Goal: Information Seeking & Learning: Learn about a topic

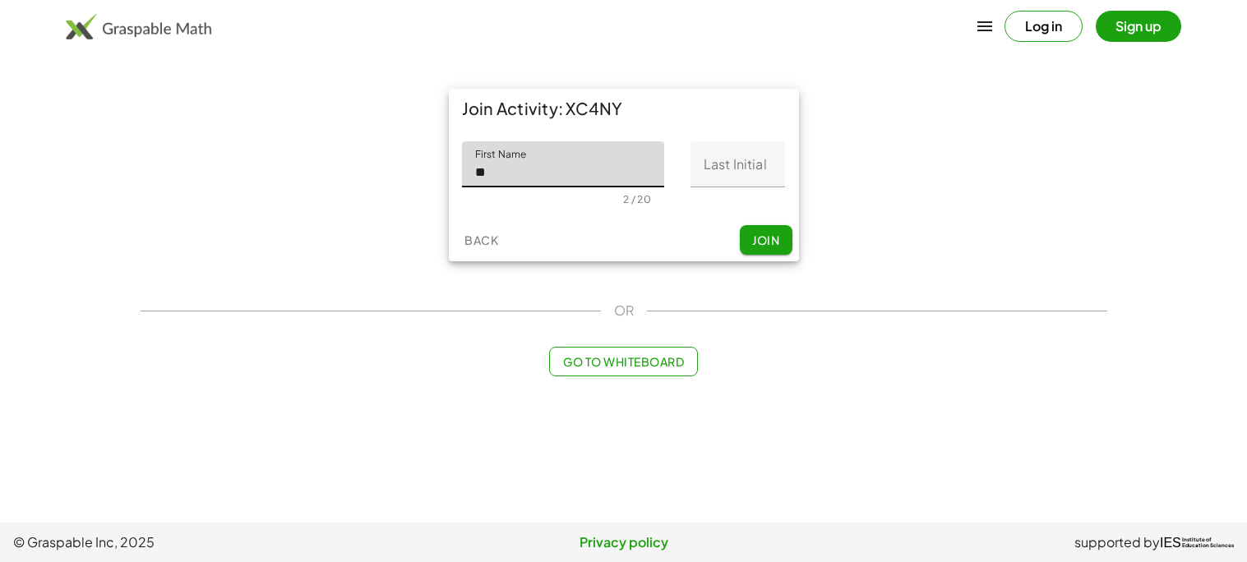
click at [643, 236] on div "Back Join" at bounding box center [624, 240] width 350 height 43
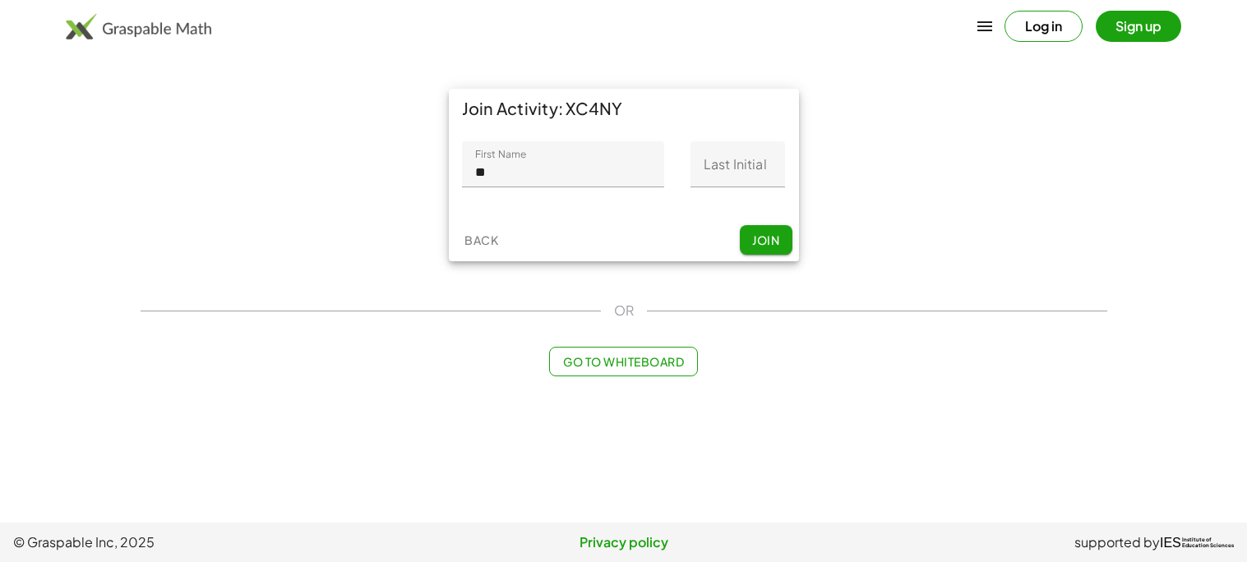
click at [607, 184] on input "**" at bounding box center [563, 164] width 203 height 46
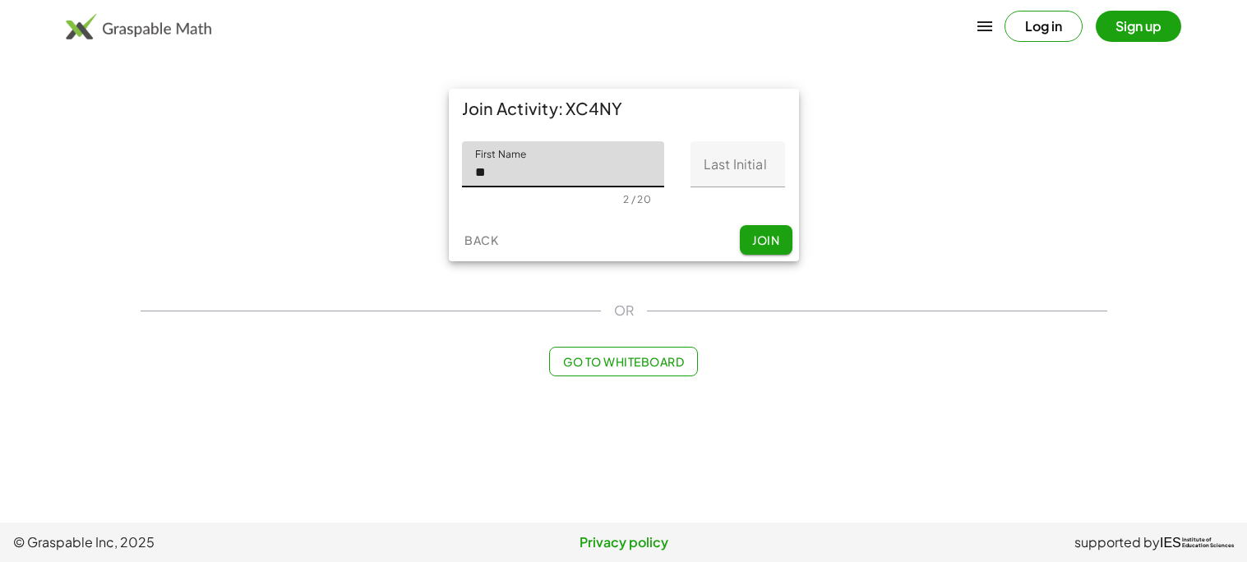
type input "*********"
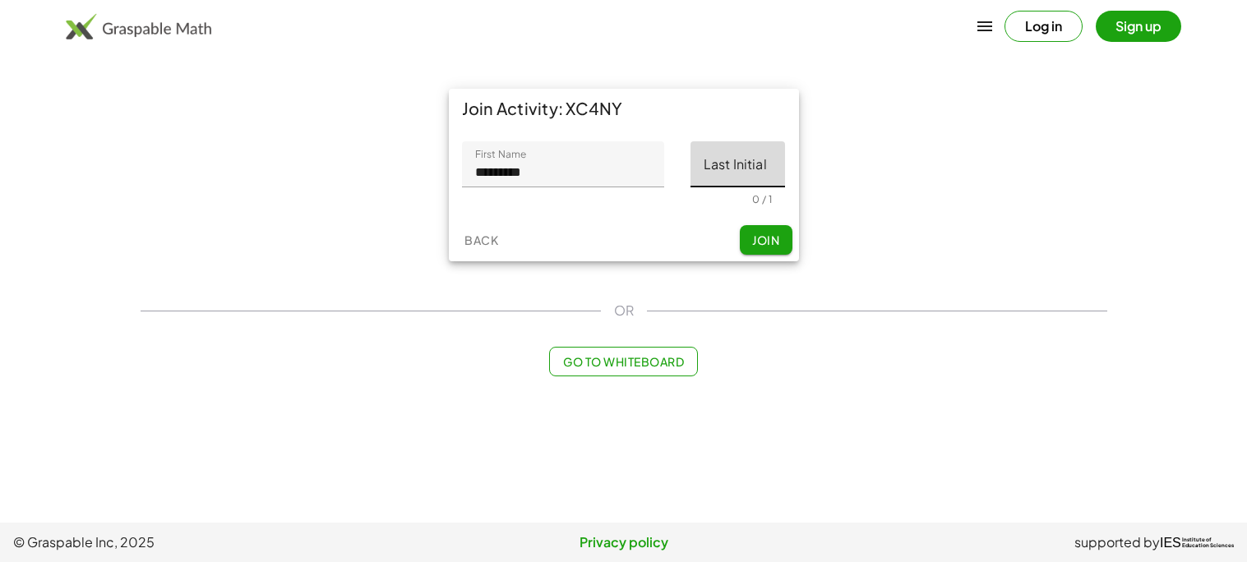
click at [695, 164] on input "Last Initial" at bounding box center [738, 164] width 95 height 46
type input "*"
click at [753, 229] on button "Join" at bounding box center [766, 240] width 53 height 30
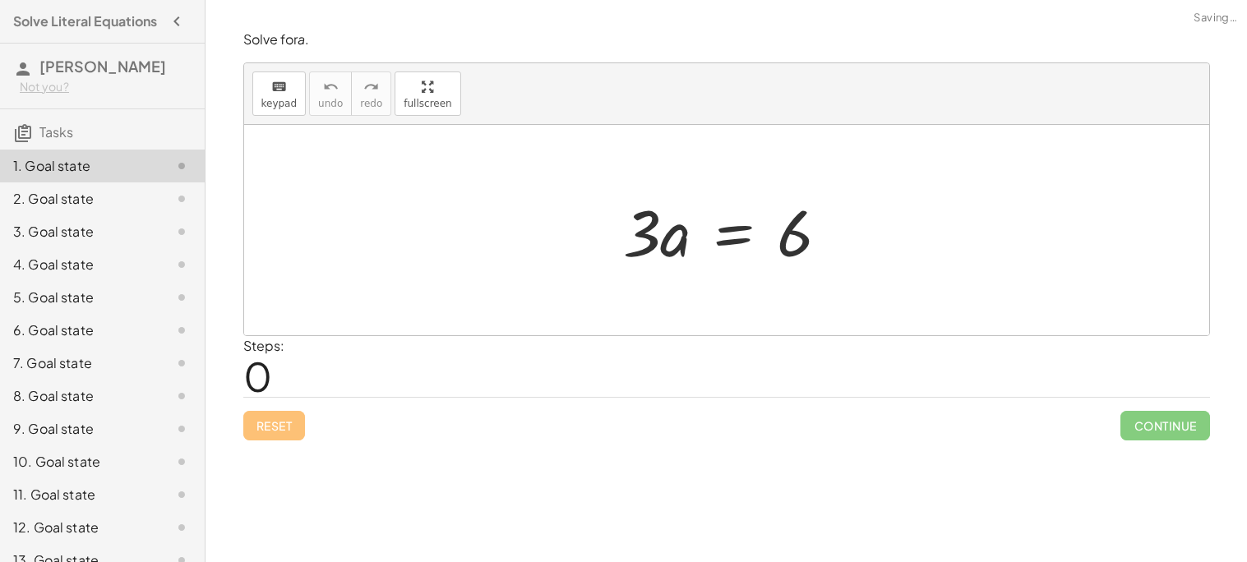
click at [714, 228] on div at bounding box center [732, 230] width 235 height 85
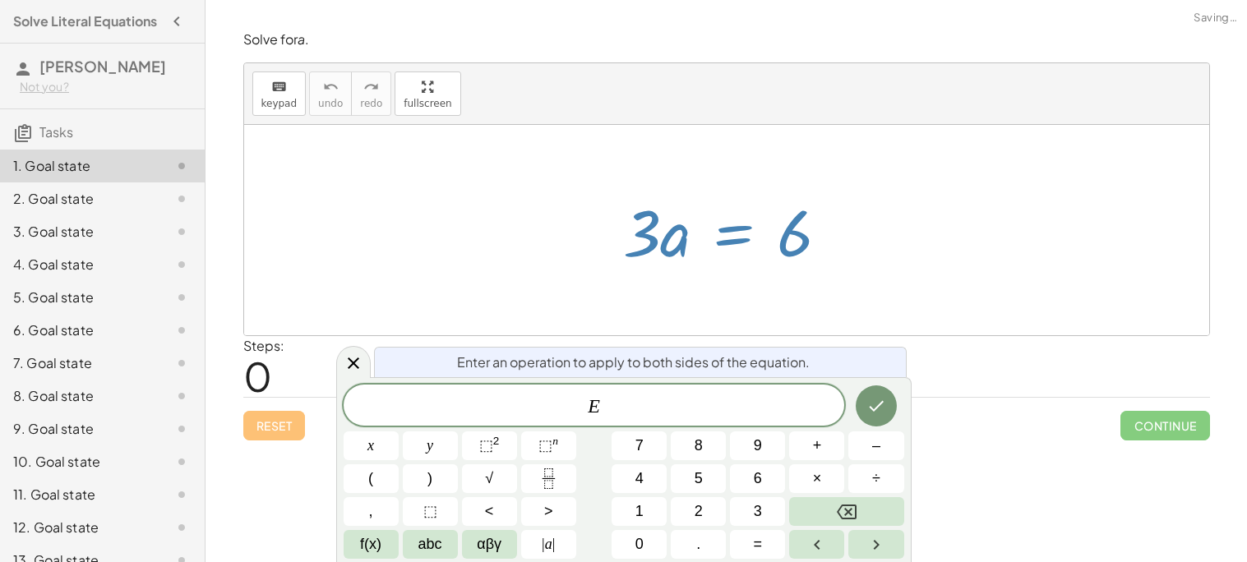
click at [656, 238] on div at bounding box center [732, 230] width 235 height 85
drag, startPoint x: 648, startPoint y: 236, endPoint x: 802, endPoint y: 261, distance: 156.7
click at [802, 261] on div at bounding box center [732, 230] width 235 height 85
click at [358, 366] on icon at bounding box center [354, 364] width 20 height 20
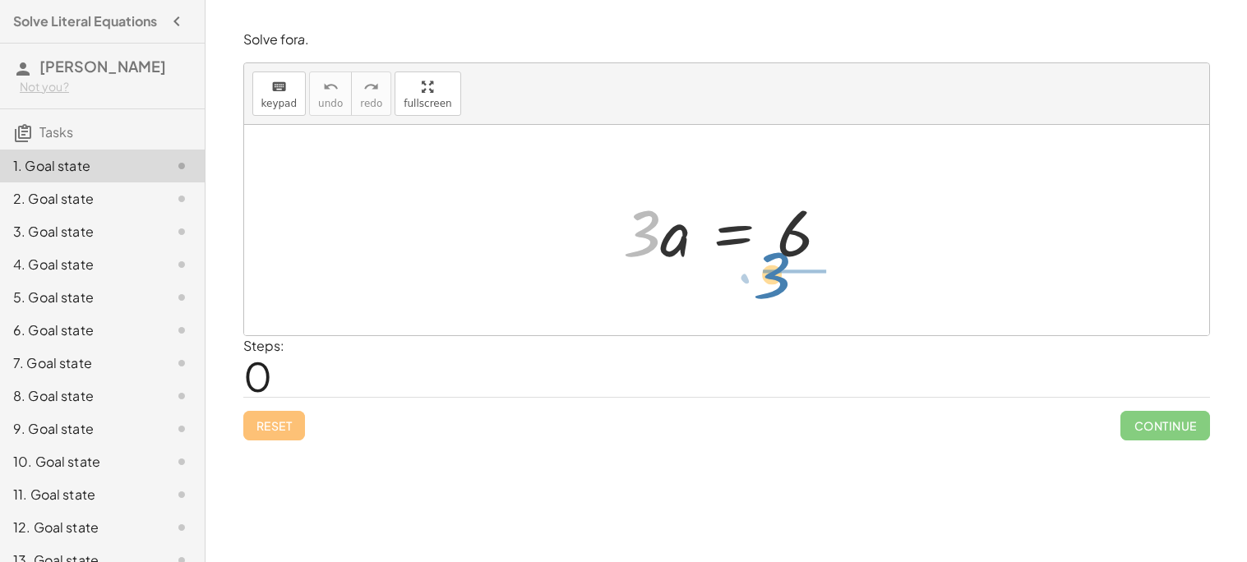
drag, startPoint x: 625, startPoint y: 238, endPoint x: 758, endPoint y: 281, distance: 139.9
click at [758, 281] on div "· 3 · 3 · a = 6" at bounding box center [726, 230] width 965 height 210
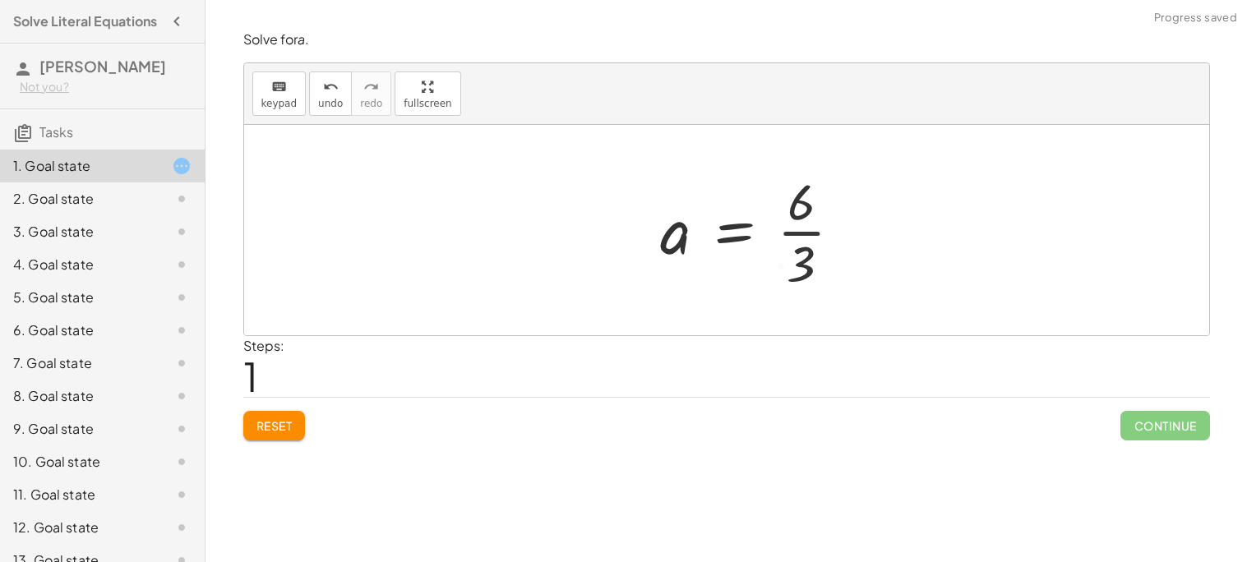
click at [781, 255] on div at bounding box center [758, 230] width 211 height 127
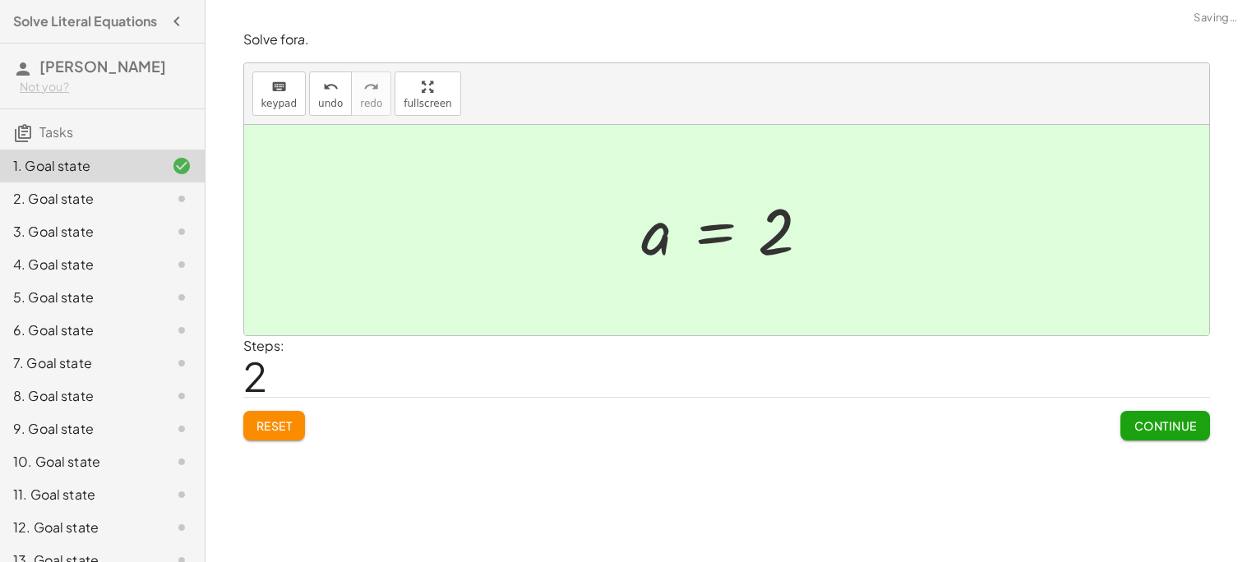
click at [1123, 414] on button "Continue" at bounding box center [1165, 426] width 89 height 30
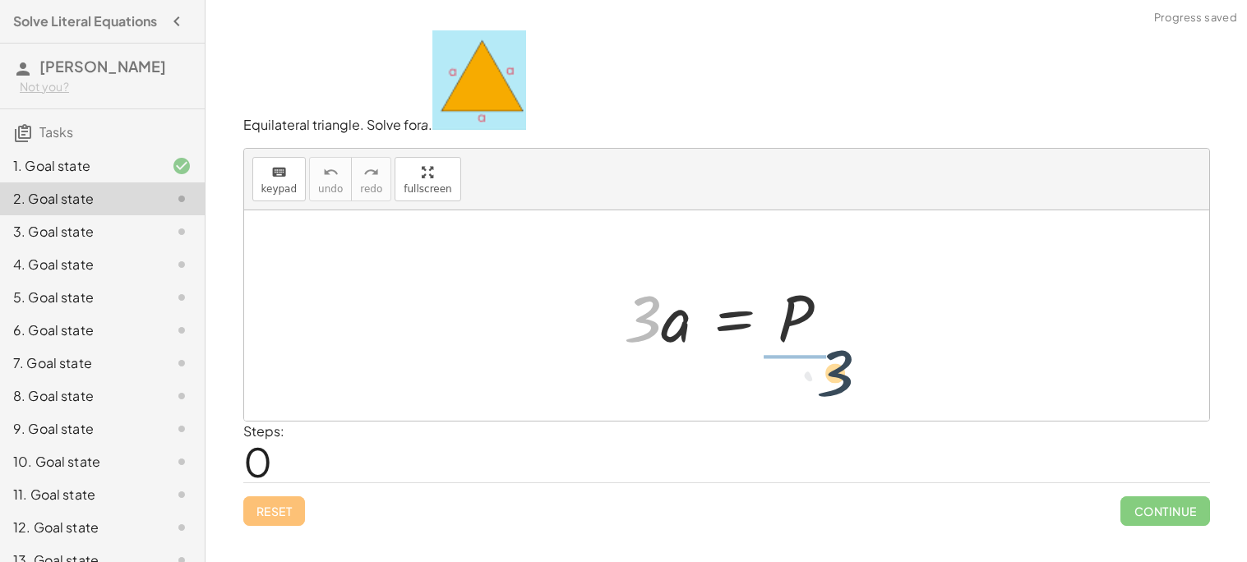
drag, startPoint x: 631, startPoint y: 313, endPoint x: 826, endPoint y: 368, distance: 203.1
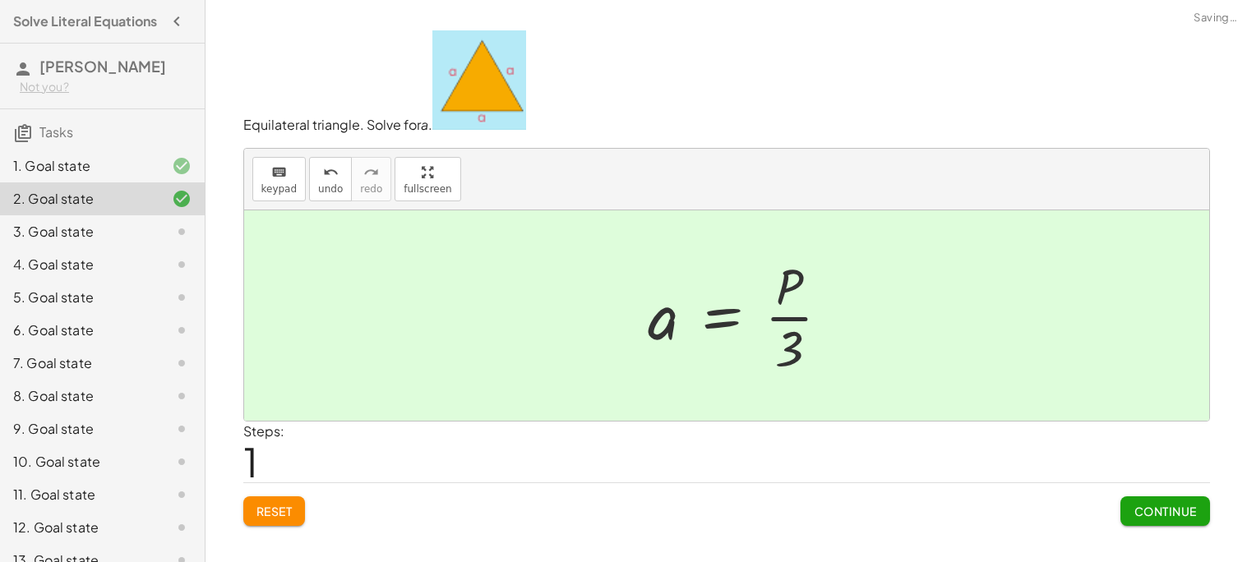
click at [0, 0] on div "Equilateral triangle. Solve for a . keyboard keypad undo undo redo redo fullscr…" at bounding box center [0, 0] width 0 height 0
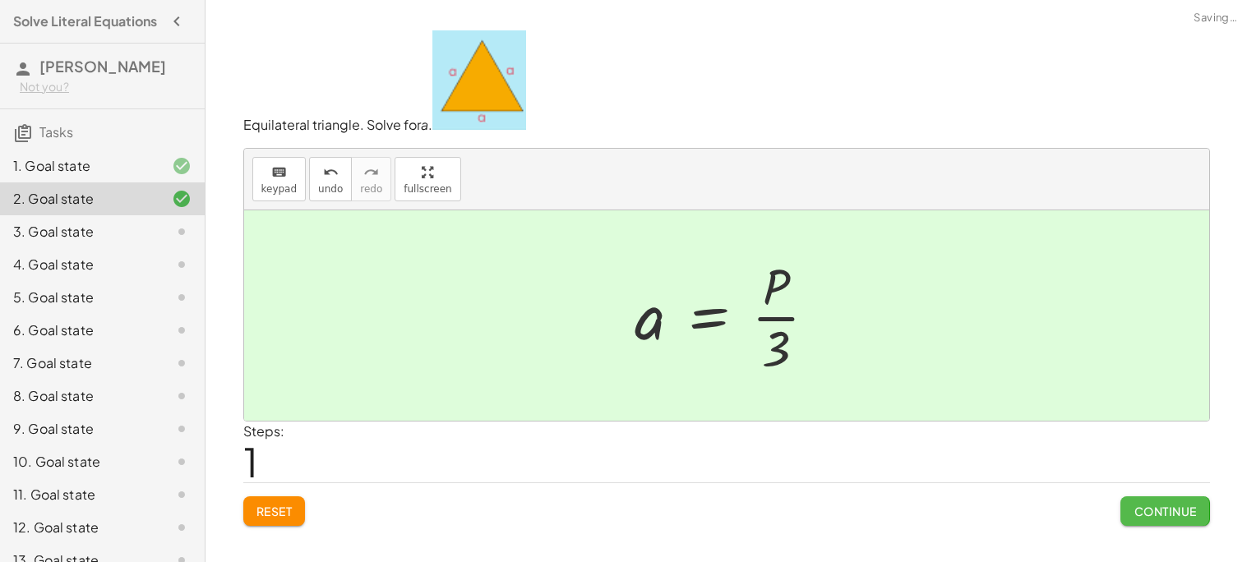
click at [1160, 524] on button "Continue" at bounding box center [1165, 512] width 89 height 30
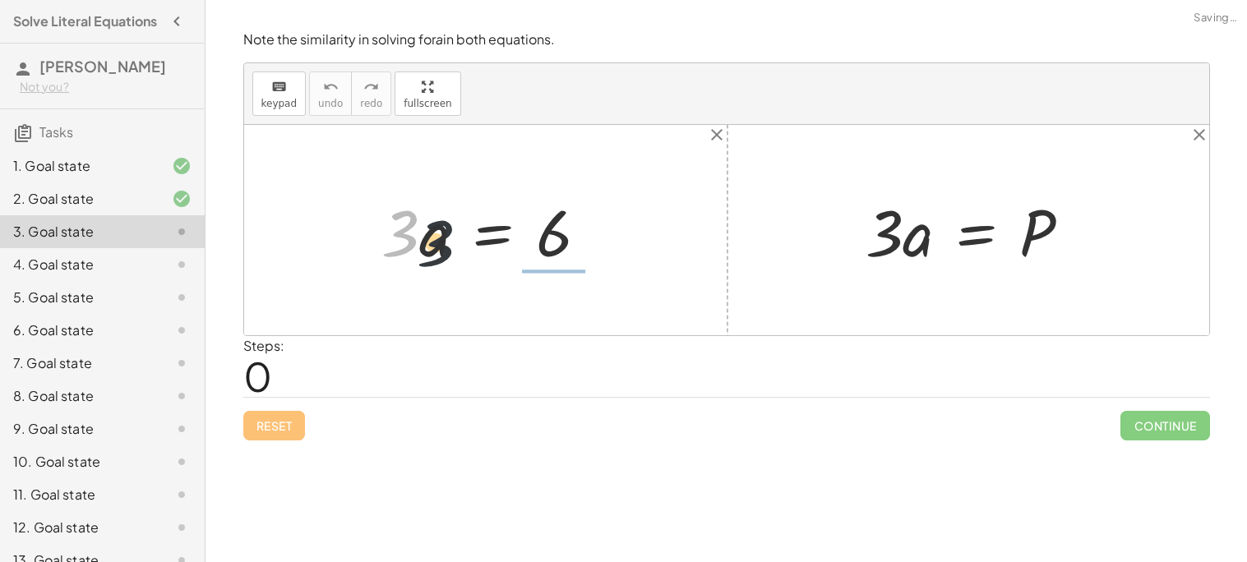
drag, startPoint x: 405, startPoint y: 227, endPoint x: 557, endPoint y: 270, distance: 158.8
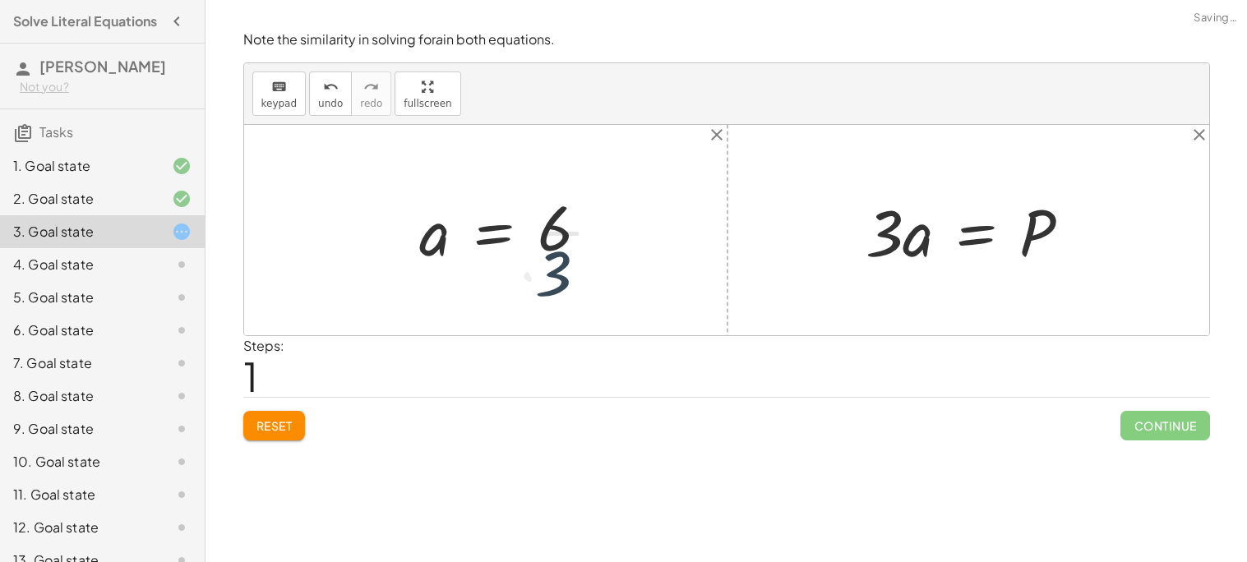
click at [557, 247] on div at bounding box center [517, 230] width 211 height 127
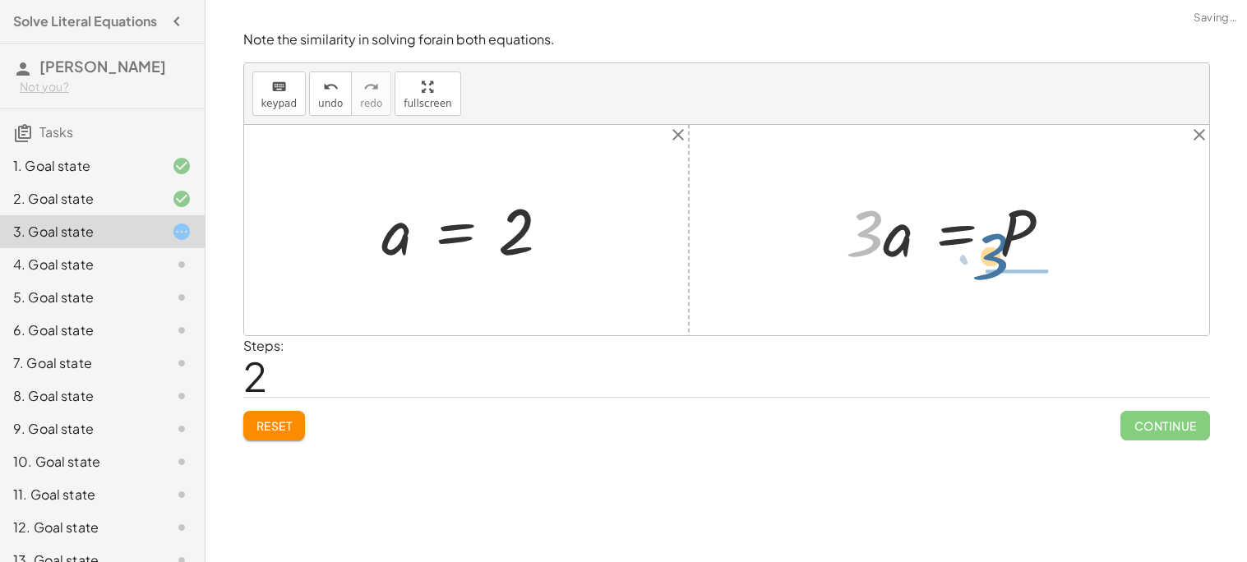
drag, startPoint x: 870, startPoint y: 255, endPoint x: 1008, endPoint y: 281, distance: 140.6
click at [1008, 281] on div "· 3 · a = 6 a = · 6 · 3 a = 2 · 3 · 3 · a = P" at bounding box center [726, 230] width 965 height 210
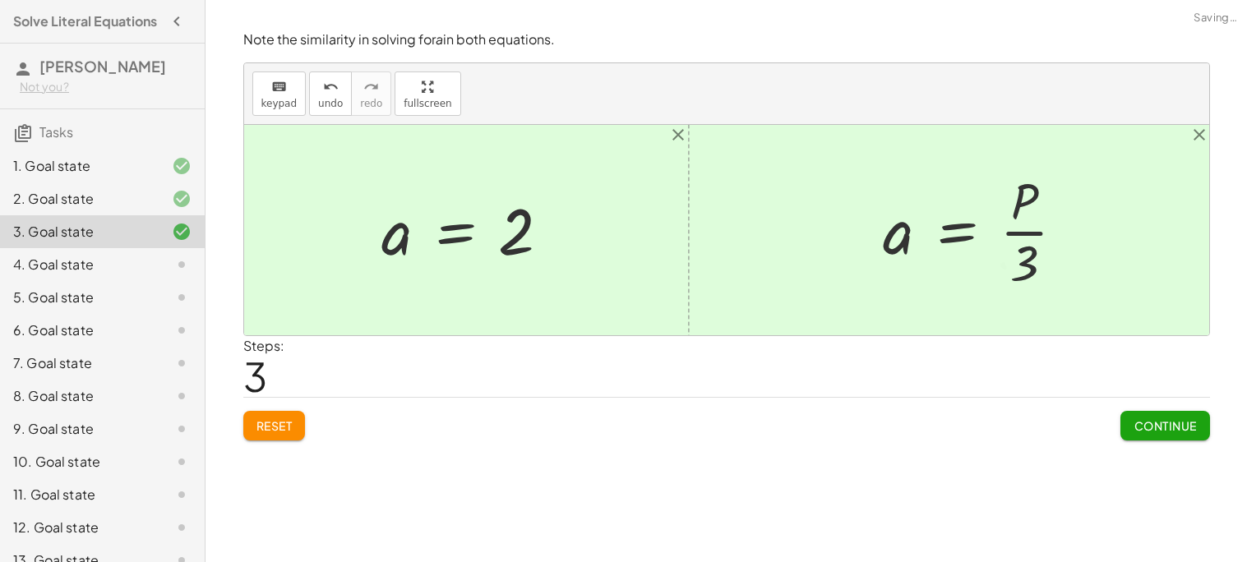
click at [1176, 423] on span "Continue" at bounding box center [1165, 425] width 62 height 15
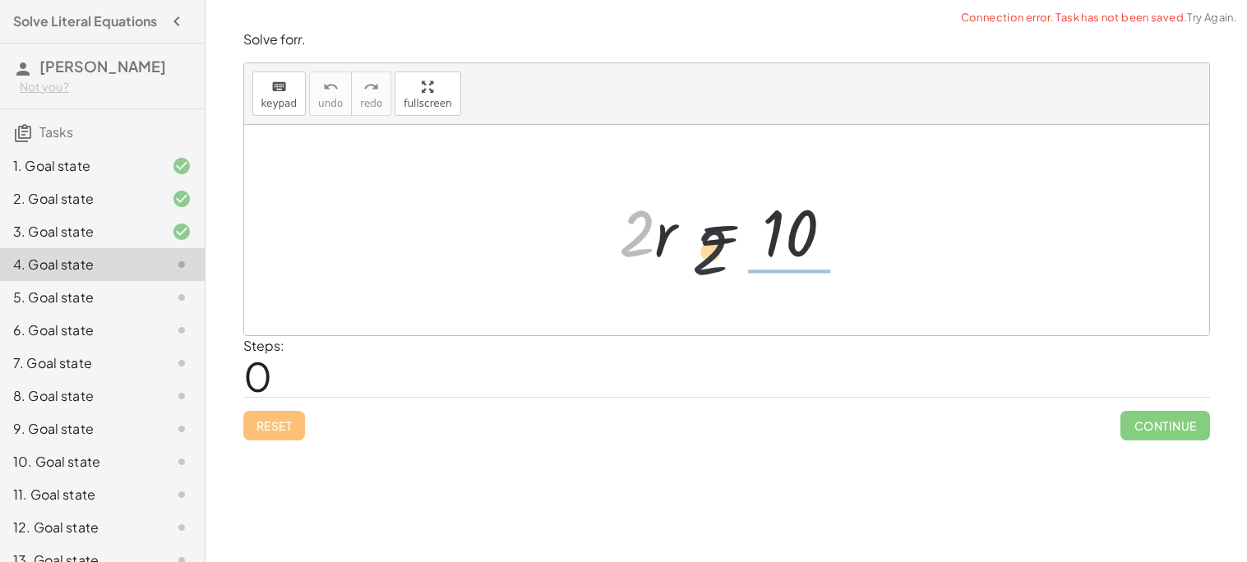
drag, startPoint x: 631, startPoint y: 252, endPoint x: 761, endPoint y: 289, distance: 134.8
click at [761, 289] on div "· 2 · 2 · r = 10" at bounding box center [726, 230] width 965 height 210
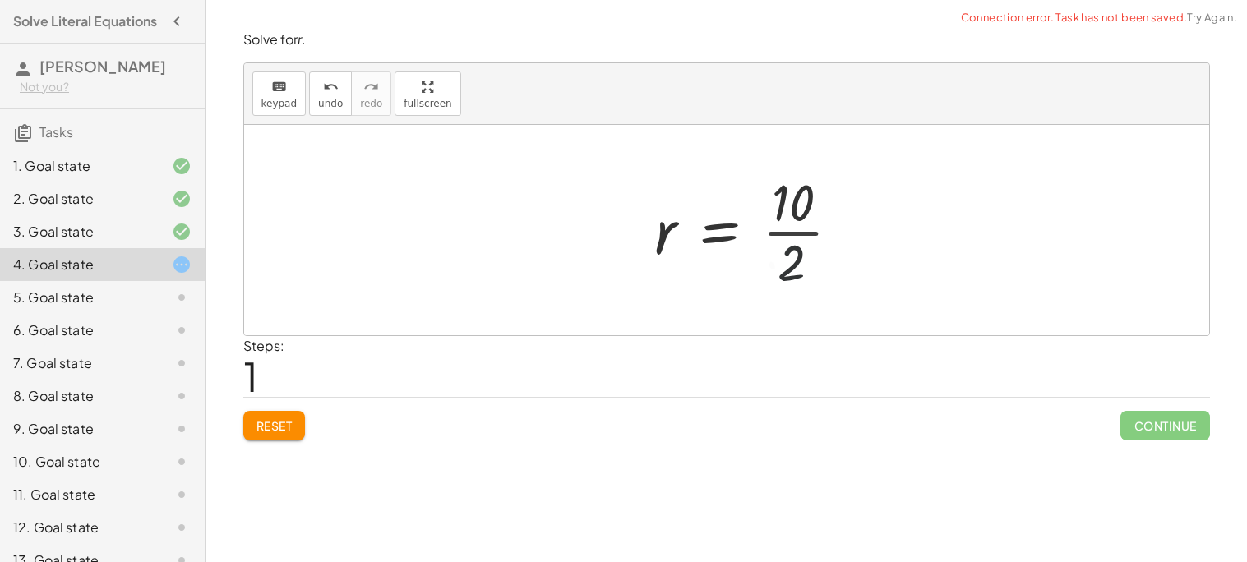
click at [788, 229] on div at bounding box center [754, 230] width 215 height 127
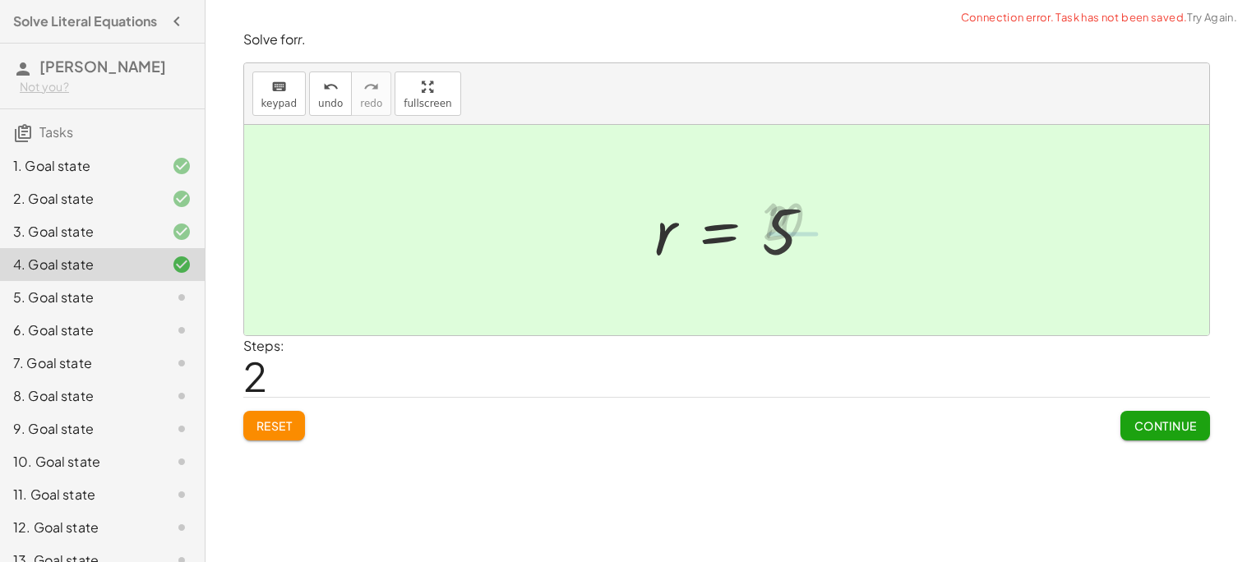
click at [1128, 416] on button "Continue" at bounding box center [1165, 426] width 89 height 30
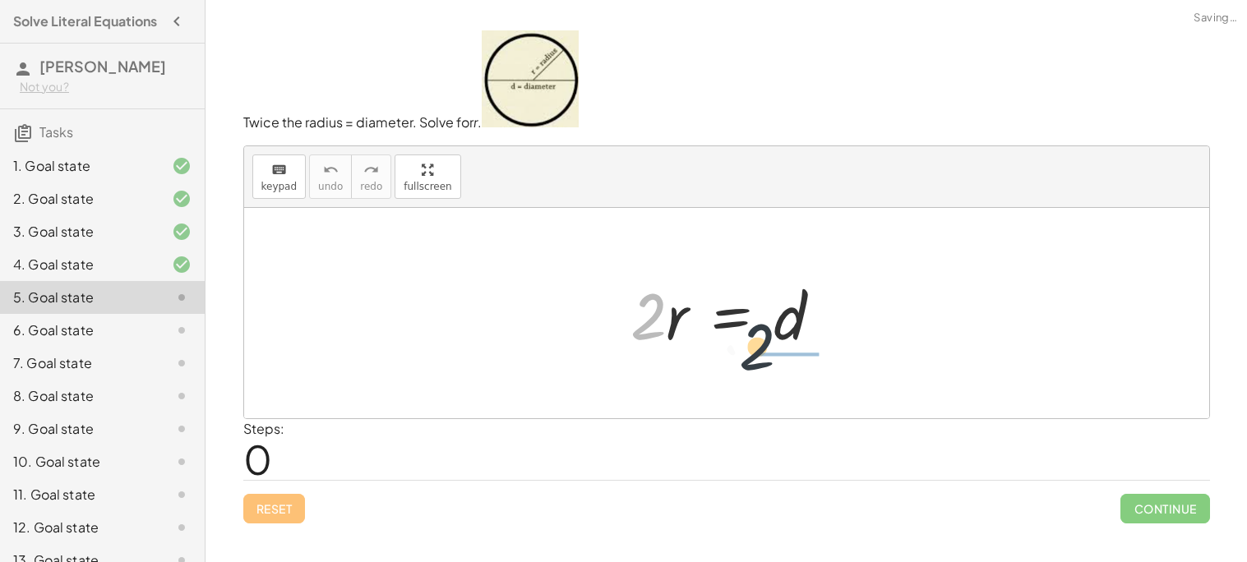
drag, startPoint x: 647, startPoint y: 311, endPoint x: 788, endPoint y: 350, distance: 146.0
click at [788, 350] on div at bounding box center [732, 313] width 221 height 85
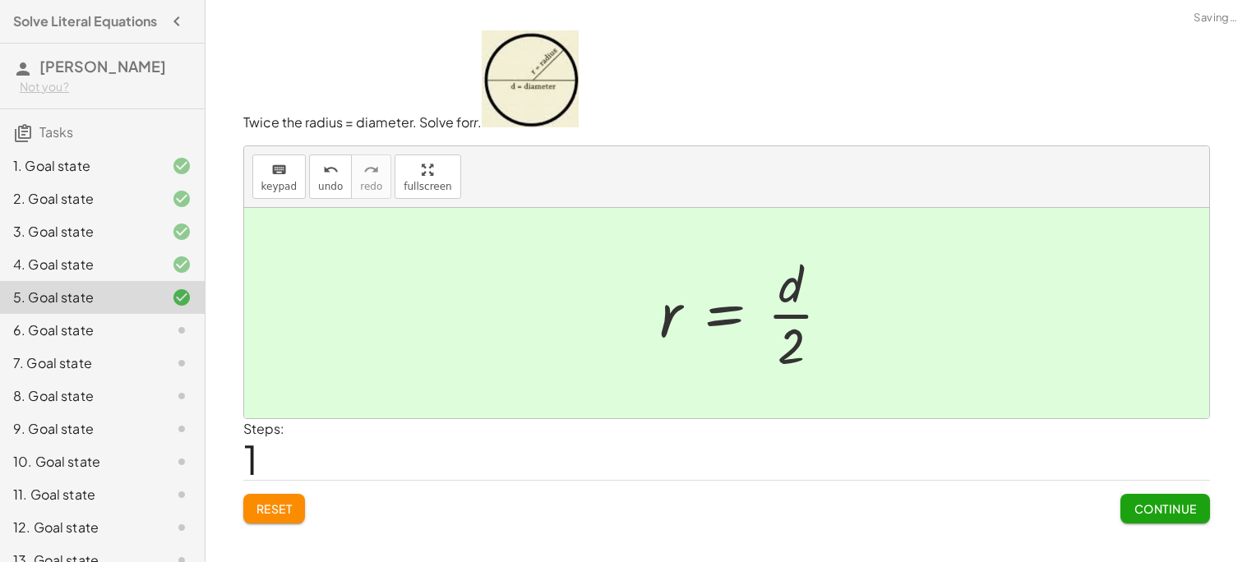
click at [1129, 518] on button "Continue" at bounding box center [1165, 509] width 89 height 30
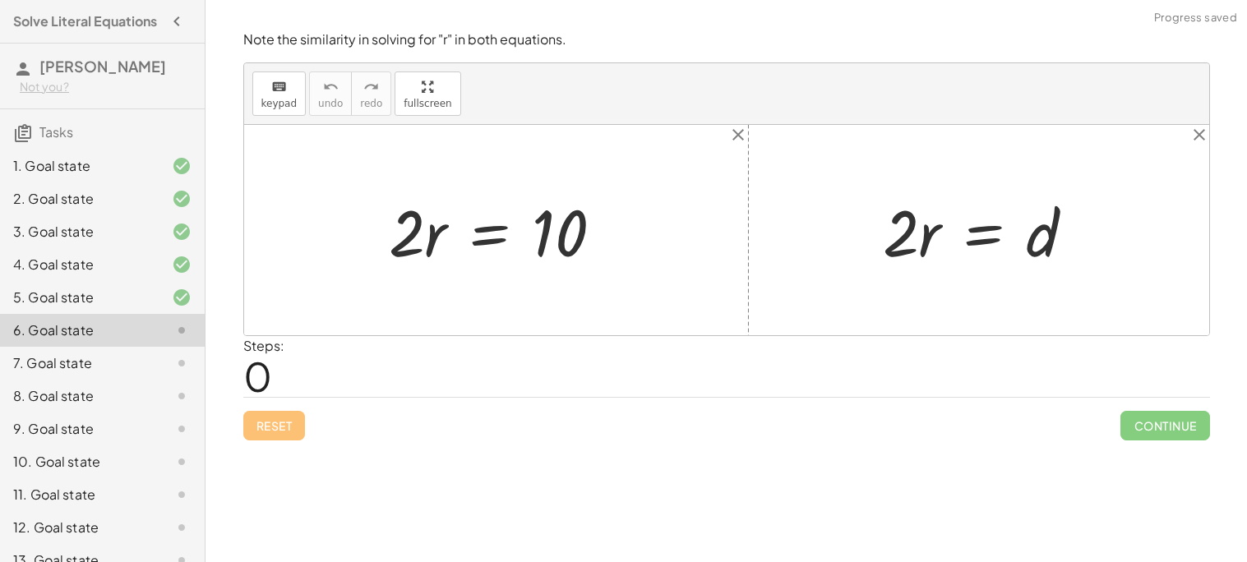
drag, startPoint x: 372, startPoint y: 233, endPoint x: 383, endPoint y: 236, distance: 11.2
click at [383, 236] on div "· 2 · r = 10" at bounding box center [496, 230] width 265 height 93
drag, startPoint x: 390, startPoint y: 239, endPoint x: 553, endPoint y: 280, distance: 167.9
click at [553, 280] on div "· 2 · 2 · r = 10 · 2 · r = d" at bounding box center [726, 230] width 965 height 210
click at [547, 216] on div at bounding box center [524, 230] width 215 height 127
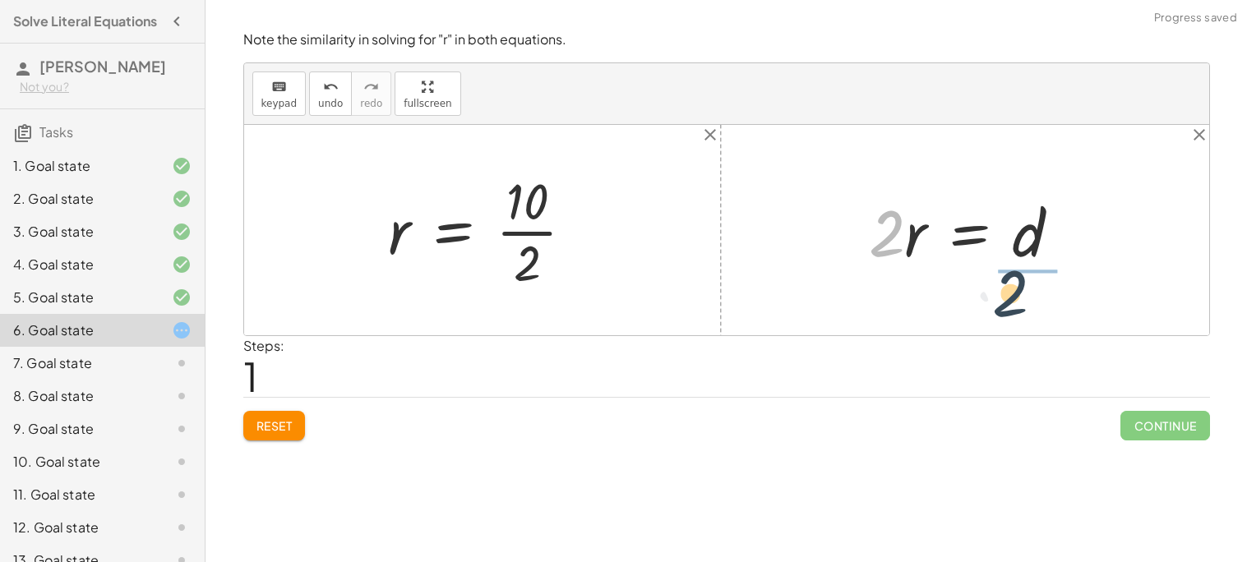
drag, startPoint x: 884, startPoint y: 230, endPoint x: 1013, endPoint y: 293, distance: 143.4
click at [537, 220] on div at bounding box center [488, 230] width 215 height 127
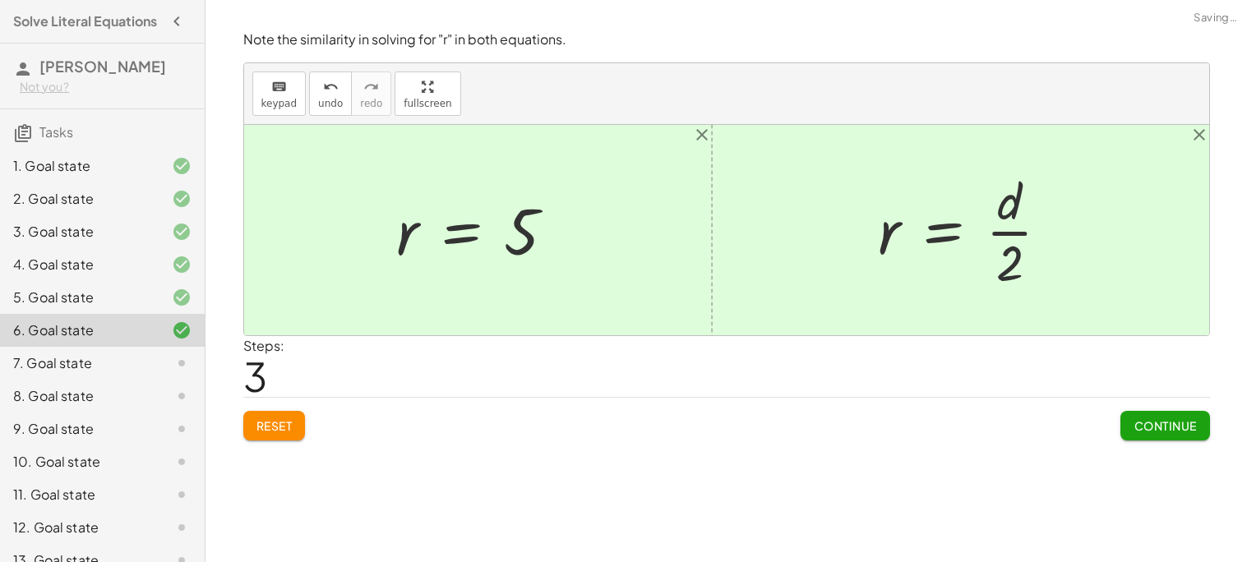
click at [1181, 419] on span "Continue" at bounding box center [1165, 425] width 62 height 15
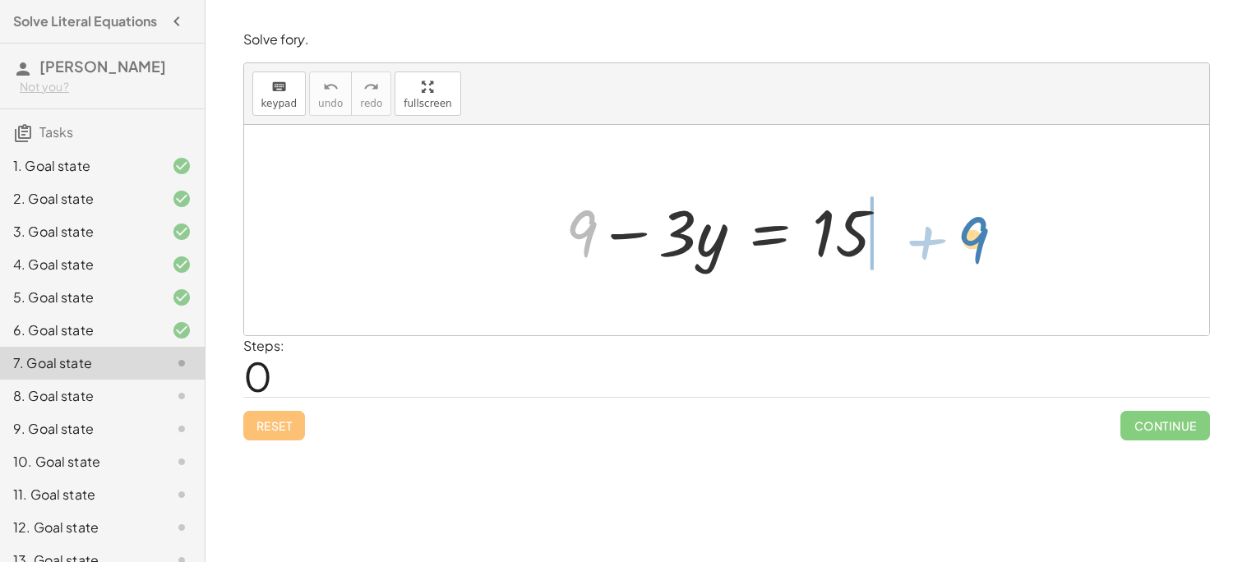
drag, startPoint x: 587, startPoint y: 231, endPoint x: 966, endPoint y: 238, distance: 379.1
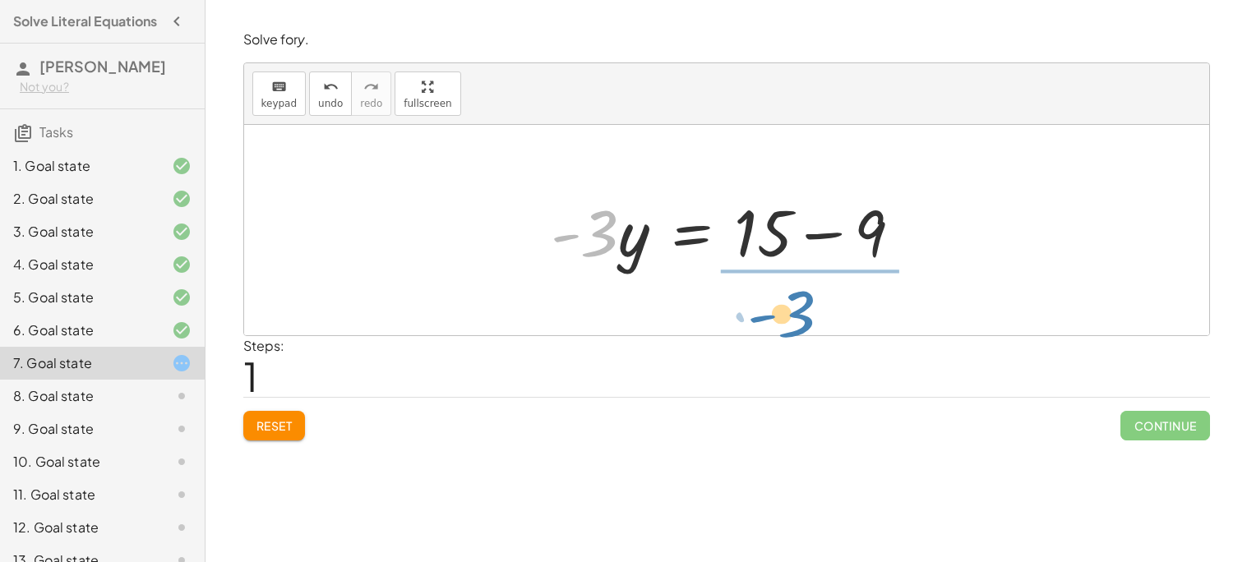
drag, startPoint x: 607, startPoint y: 230, endPoint x: 805, endPoint y: 311, distance: 213.9
click at [805, 311] on div "+ 9 − · 3 · y = 15 · - 3 9 · 3 · y = 15 - + −" at bounding box center [726, 230] width 965 height 210
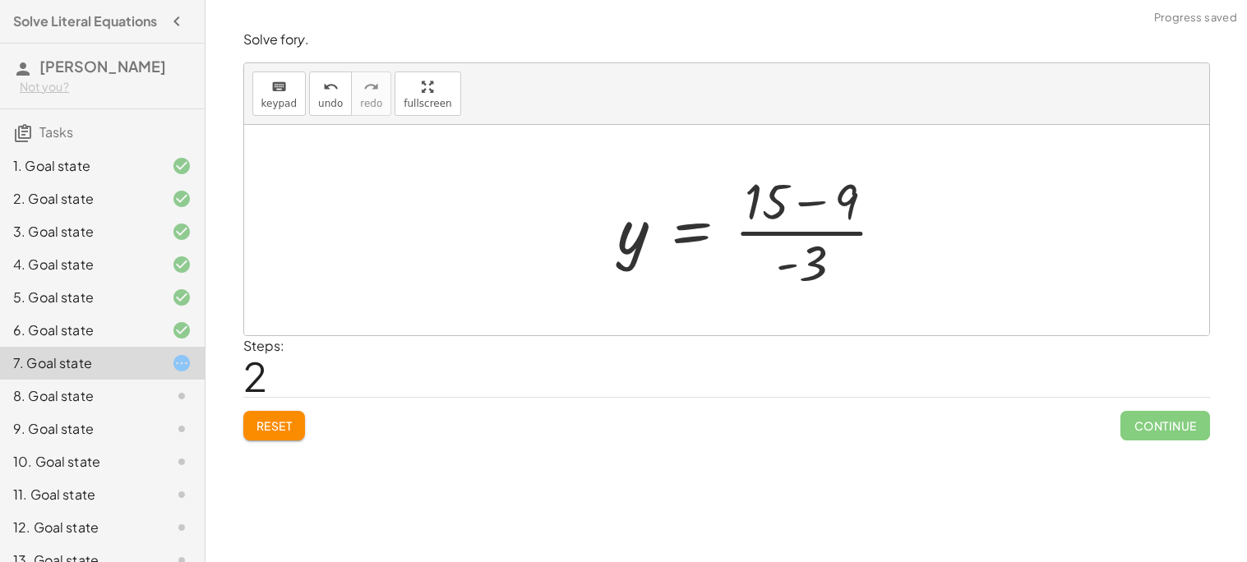
click at [775, 214] on div at bounding box center [758, 230] width 297 height 127
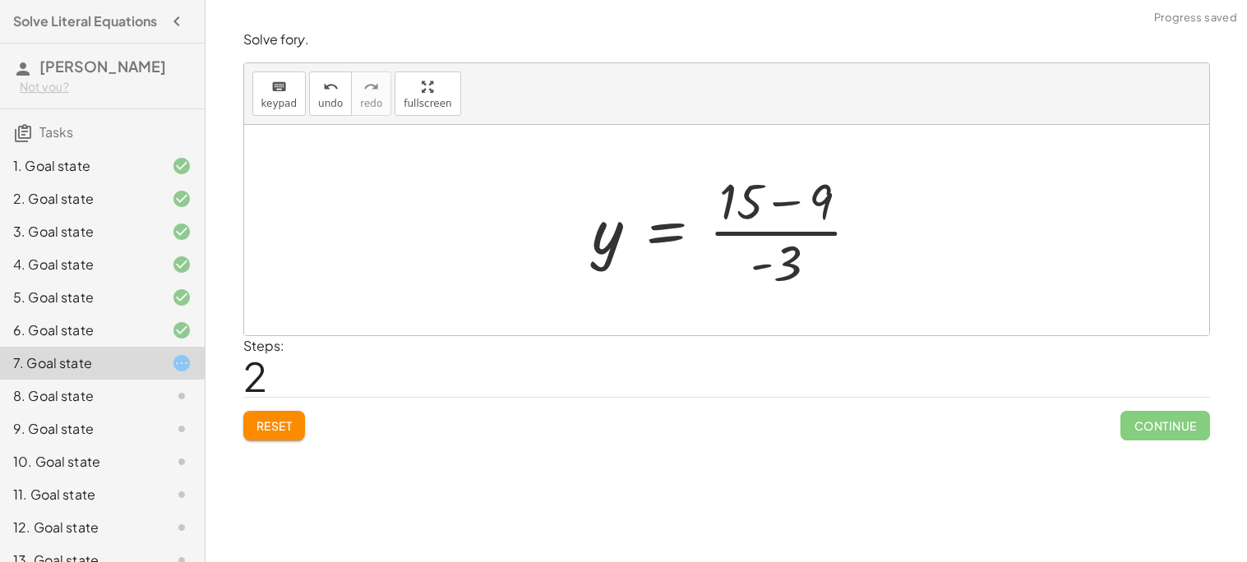
click at [747, 215] on div at bounding box center [733, 230] width 297 height 127
drag, startPoint x: 795, startPoint y: 255, endPoint x: 869, endPoint y: 242, distance: 75.2
click at [869, 242] on div at bounding box center [733, 230] width 297 height 127
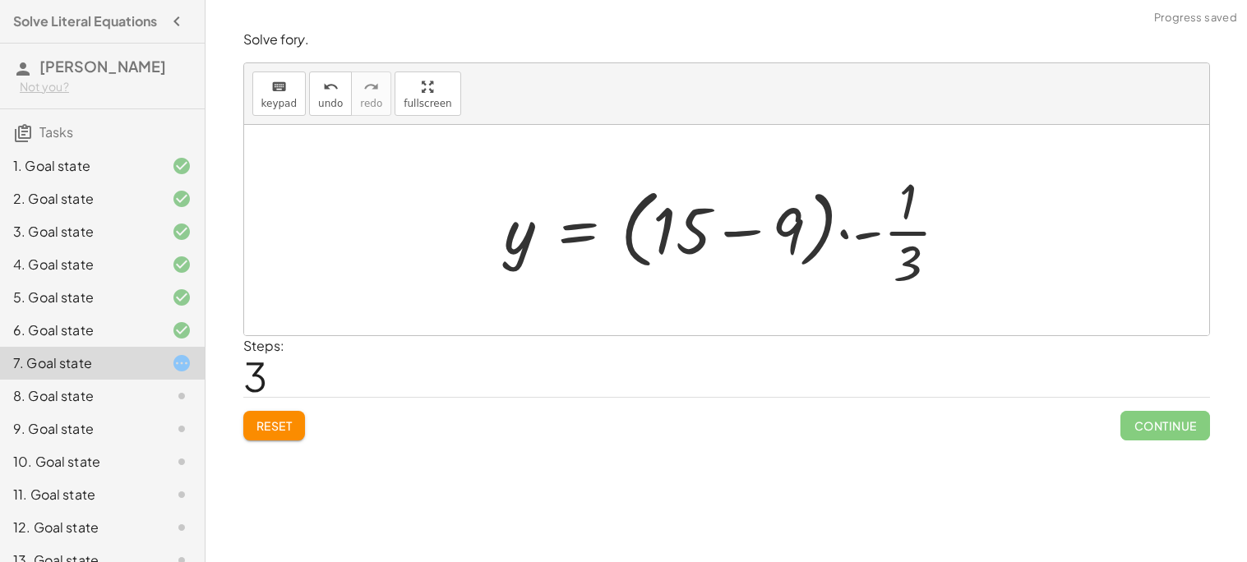
click at [0, 0] on div "Solve for y . keyboard keypad undo undo redo redo fullscreen + 9 − · 3 · y = 15…" at bounding box center [0, 0] width 0 height 0
click at [286, 432] on span "Reset" at bounding box center [275, 425] width 36 height 15
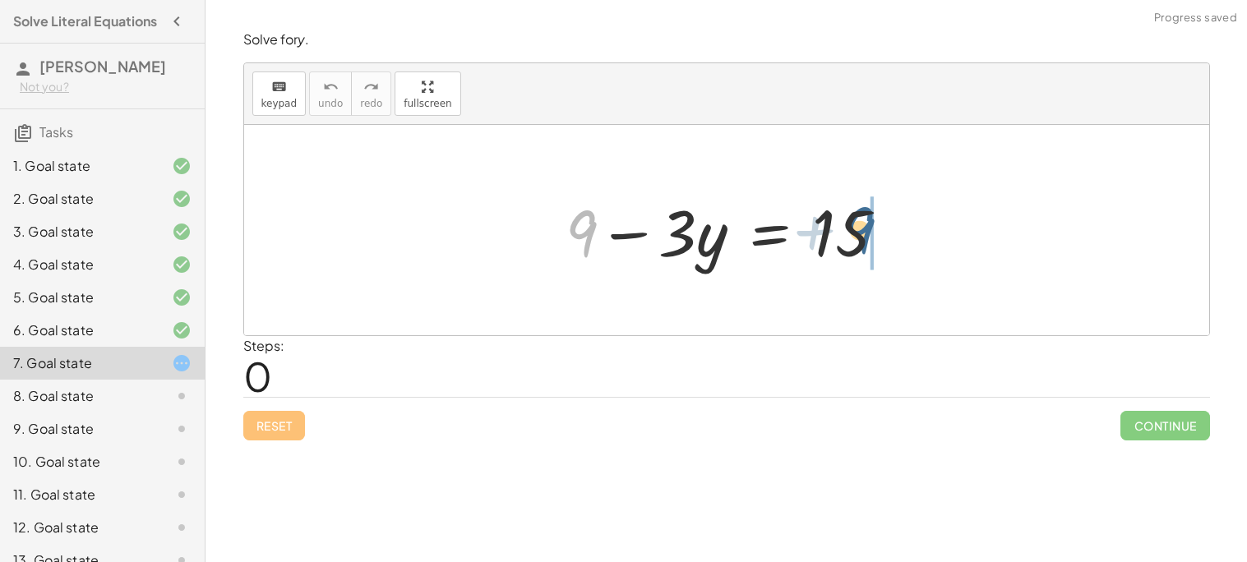
drag, startPoint x: 596, startPoint y: 229, endPoint x: 911, endPoint y: 224, distance: 314.9
click at [911, 224] on div "+ 9 + 9 − · 3 · y = 15" at bounding box center [726, 230] width 371 height 93
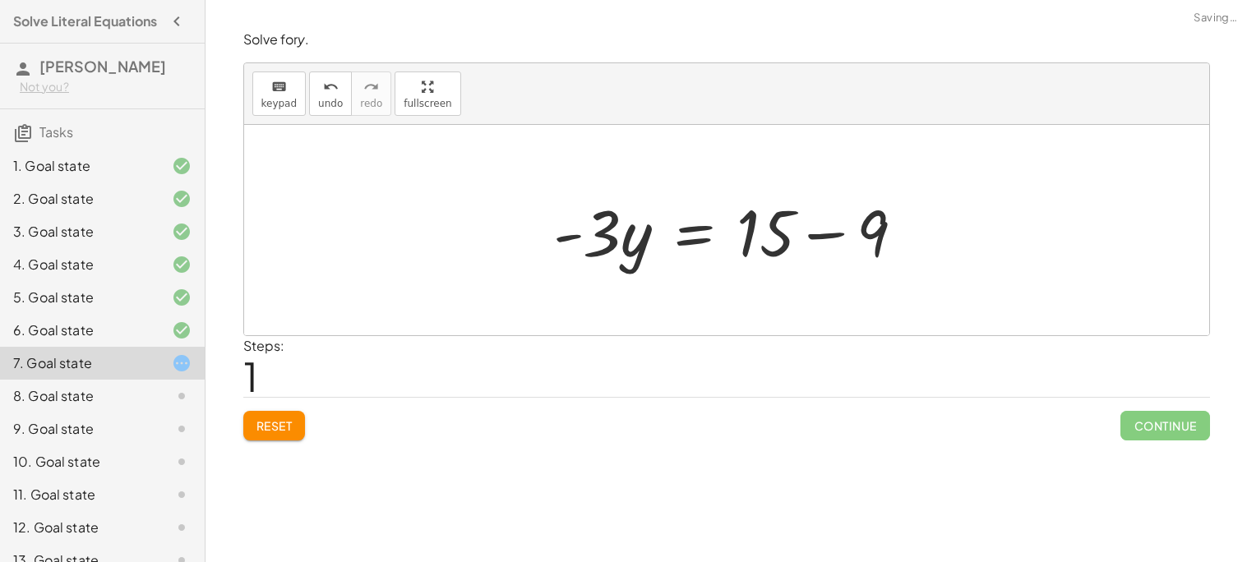
click at [685, 234] on div at bounding box center [735, 230] width 381 height 85
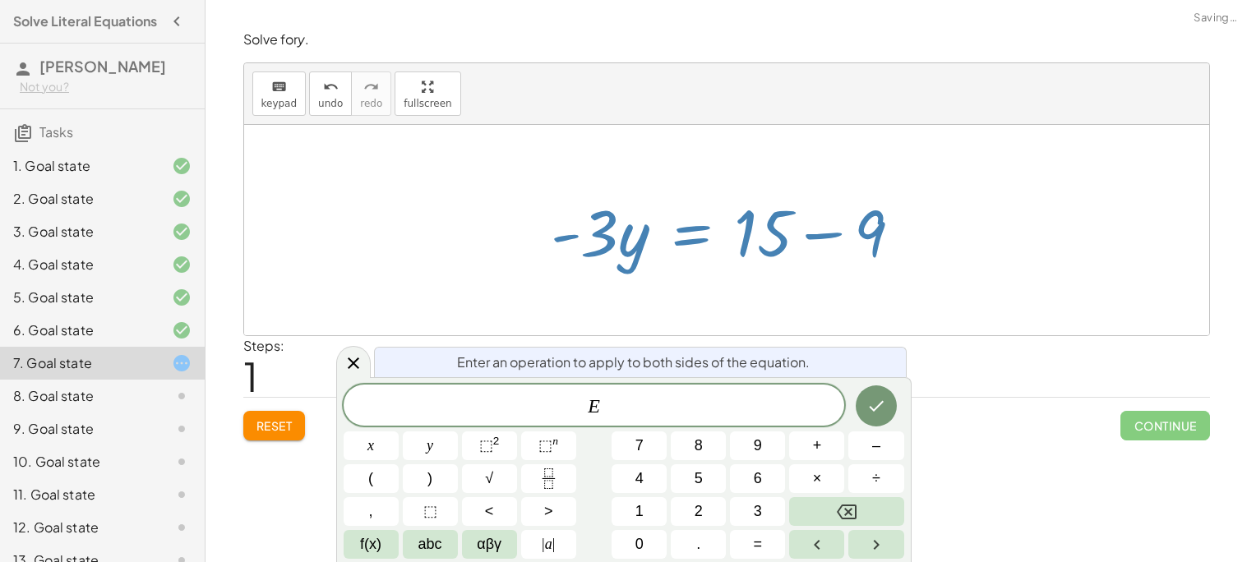
click at [621, 233] on div at bounding box center [733, 230] width 381 height 85
click at [349, 351] on div at bounding box center [353, 362] width 35 height 32
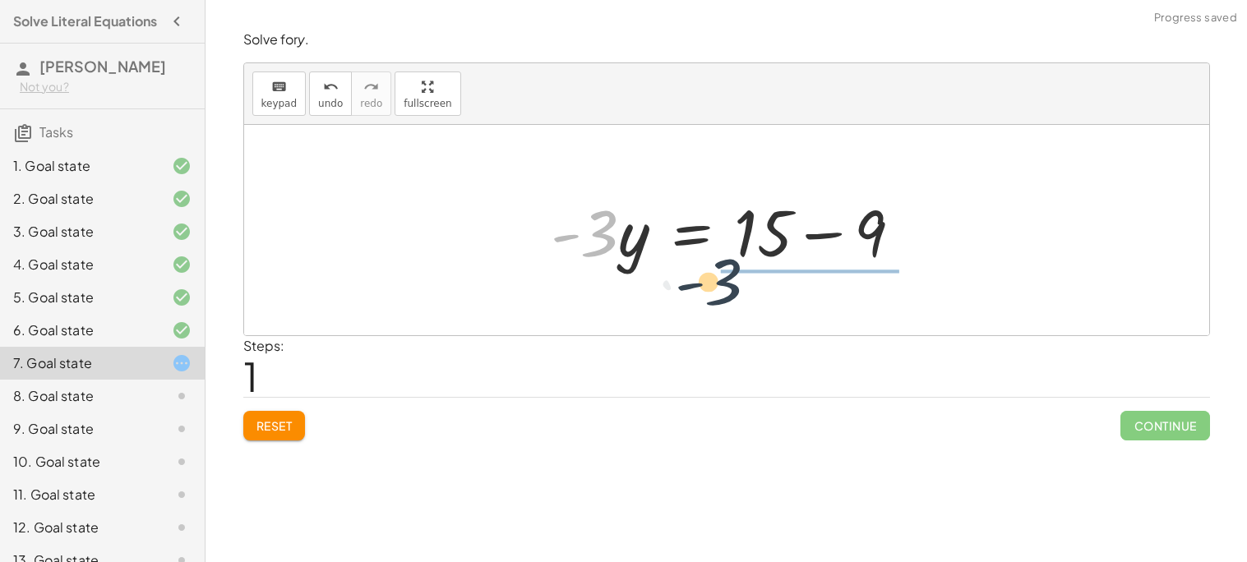
drag, startPoint x: 603, startPoint y: 229, endPoint x: 754, endPoint y: 280, distance: 158.9
click at [754, 280] on div "+ 9 − · 3 · y = 15 · - 3 9 · 3 · y = 15 - + −" at bounding box center [726, 230] width 965 height 210
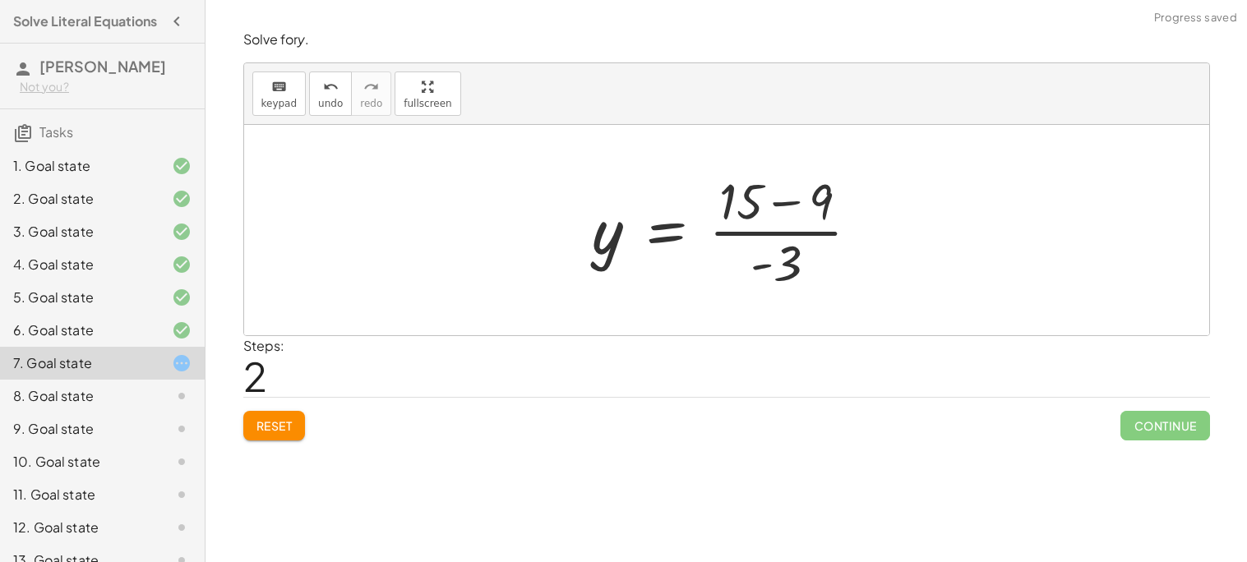
click at [815, 207] on div at bounding box center [733, 230] width 297 height 127
click at [791, 207] on div at bounding box center [702, 230] width 234 height 127
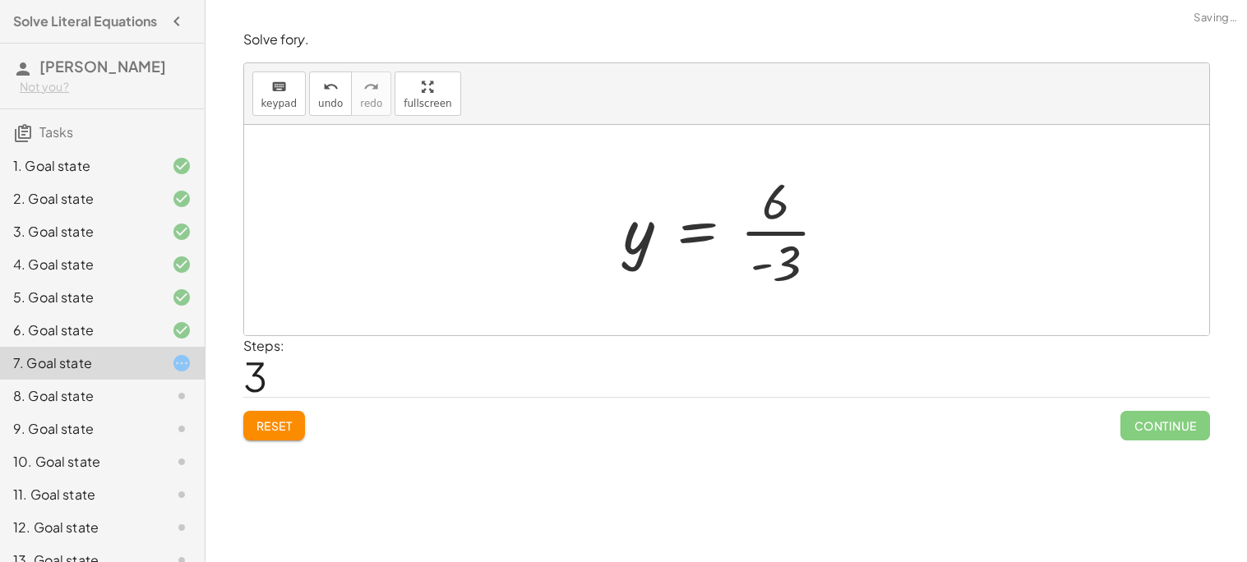
click at [775, 217] on div at bounding box center [733, 230] width 234 height 127
click at [811, 233] on div at bounding box center [733, 230] width 234 height 127
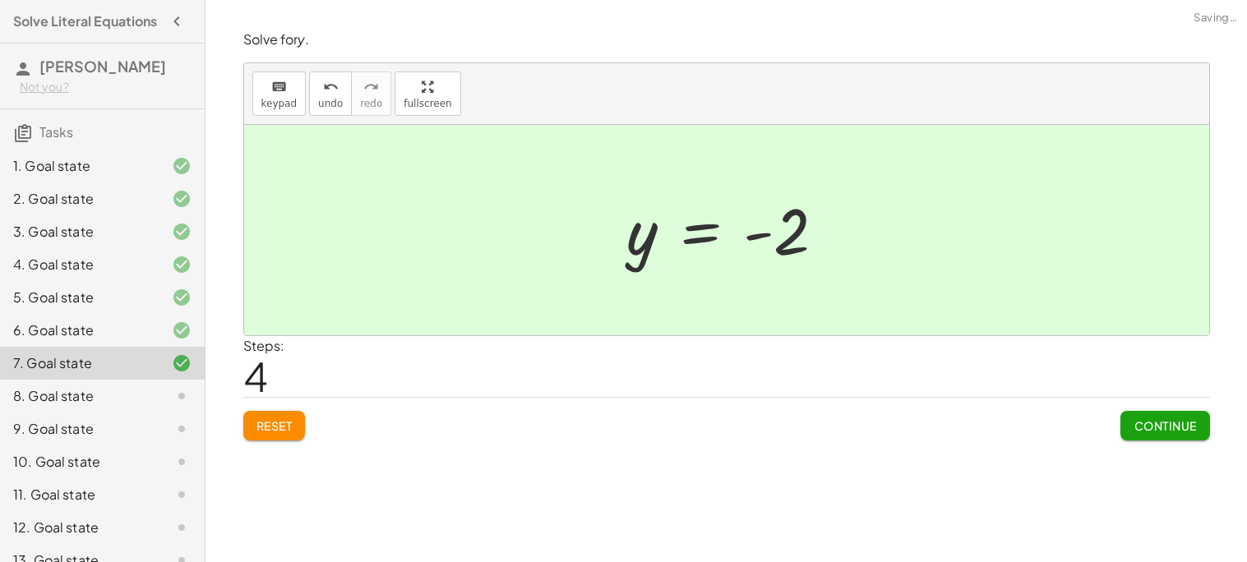
click at [1189, 432] on span "Continue" at bounding box center [1165, 425] width 62 height 15
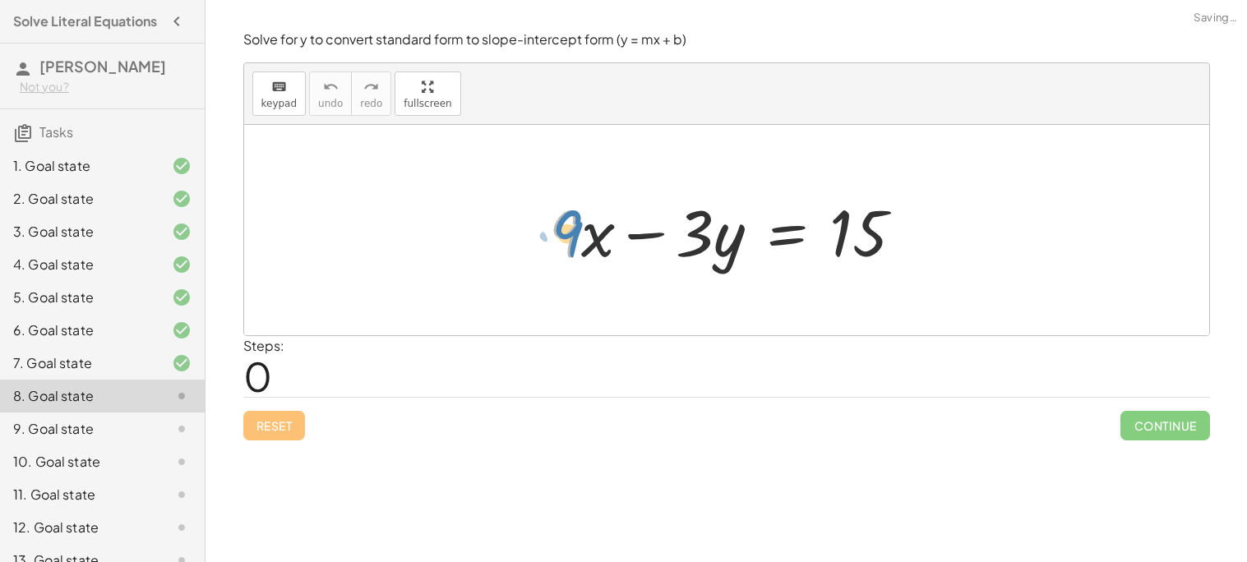
click at [566, 246] on div at bounding box center [733, 230] width 384 height 85
drag, startPoint x: 566, startPoint y: 238, endPoint x: 950, endPoint y: 235, distance: 384.0
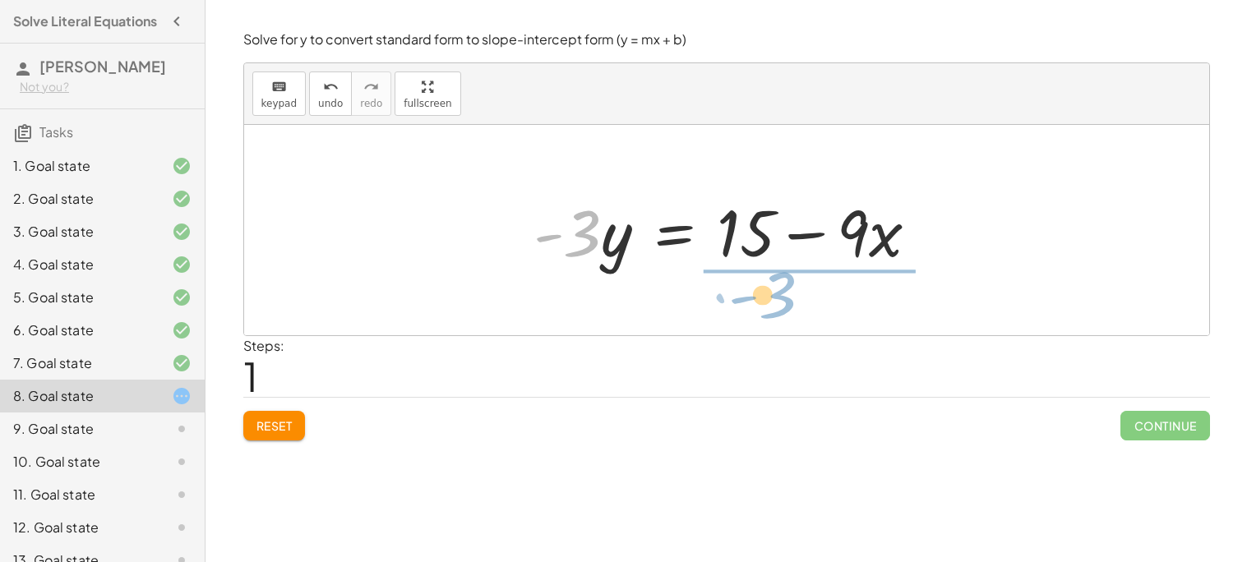
drag, startPoint x: 576, startPoint y: 241, endPoint x: 773, endPoint y: 303, distance: 206.0
click at [773, 303] on div "+ · 9 · x − · 3 · y = 15 · - 3 · 9 · x · 3 · y = 15 - + −" at bounding box center [726, 230] width 965 height 210
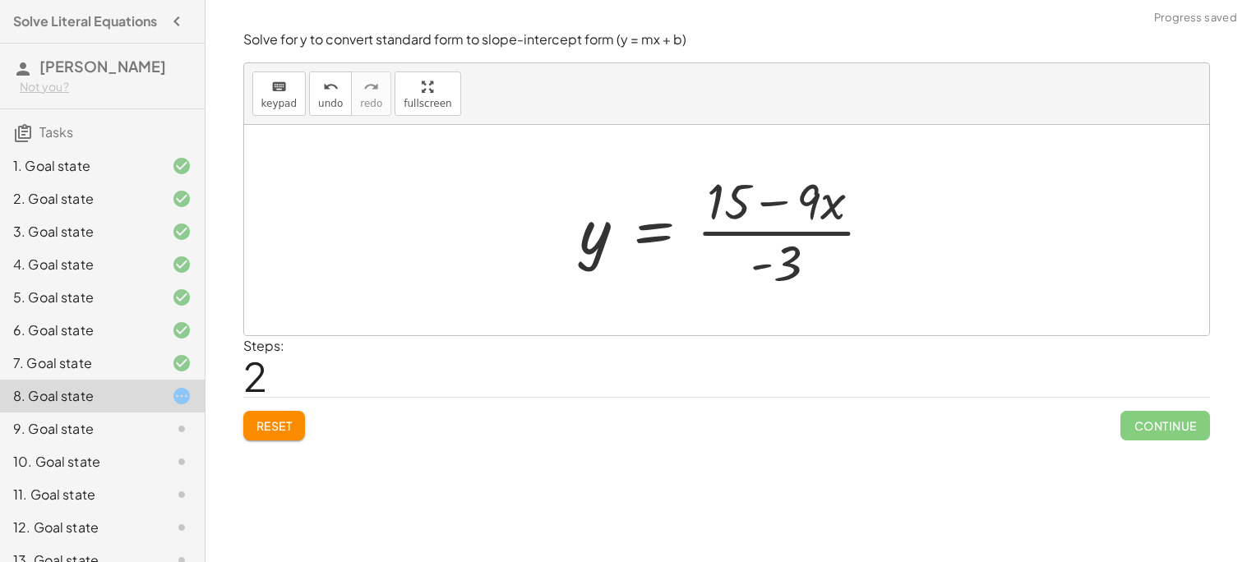
click at [763, 206] on div at bounding box center [732, 230] width 321 height 127
drag, startPoint x: 795, startPoint y: 262, endPoint x: 777, endPoint y: 277, distance: 23.4
click at [777, 277] on div at bounding box center [732, 230] width 321 height 127
click at [580, 252] on div at bounding box center [732, 230] width 321 height 127
drag, startPoint x: 830, startPoint y: 202, endPoint x: 693, endPoint y: 207, distance: 137.4
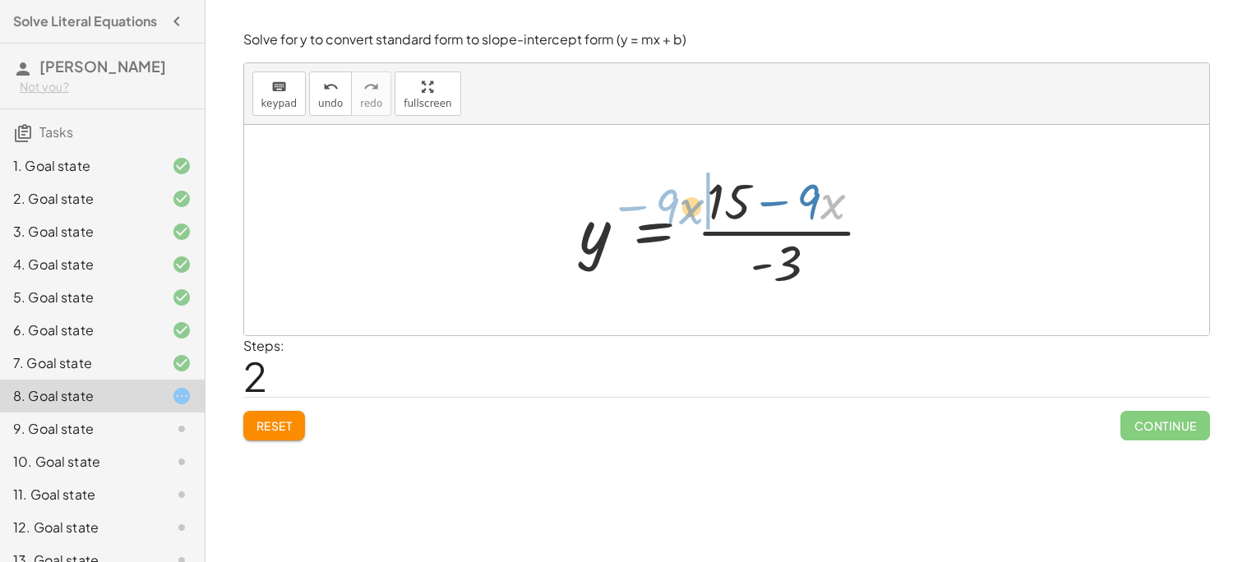
click at [693, 207] on div at bounding box center [732, 230] width 321 height 127
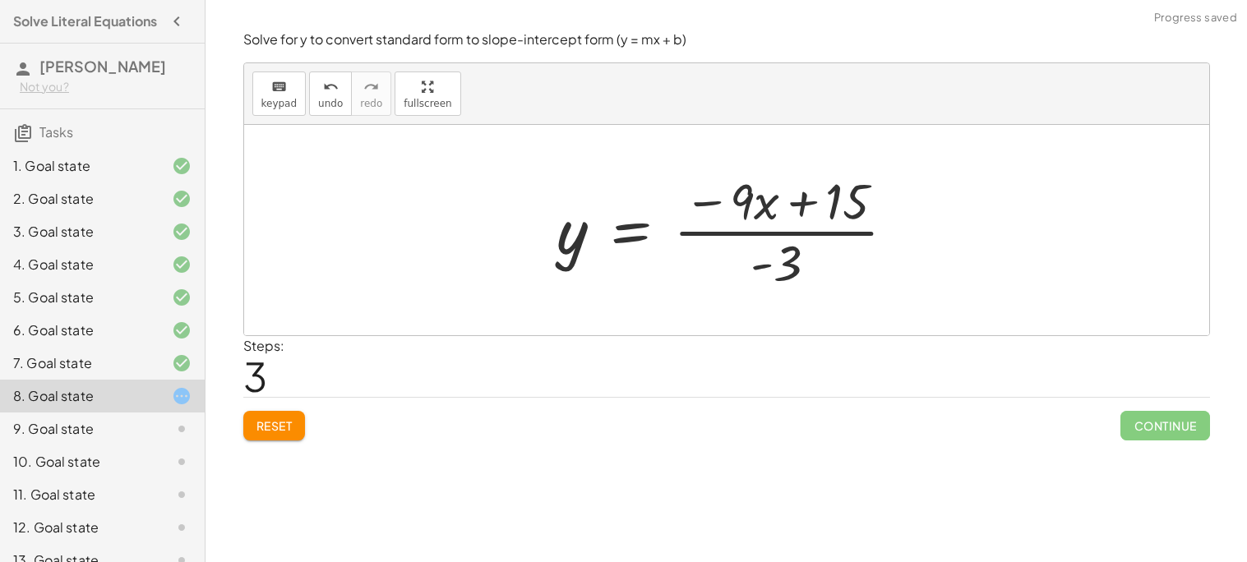
click at [807, 245] on div at bounding box center [733, 230] width 368 height 127
click at [613, 231] on div at bounding box center [733, 230] width 368 height 127
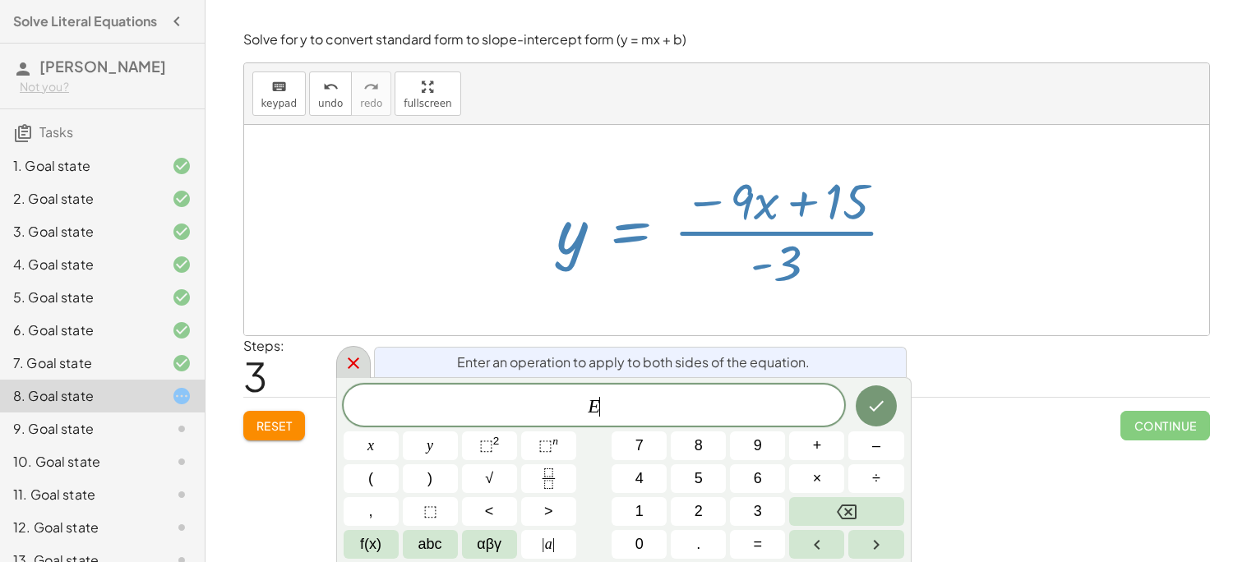
click at [360, 359] on icon at bounding box center [354, 364] width 20 height 20
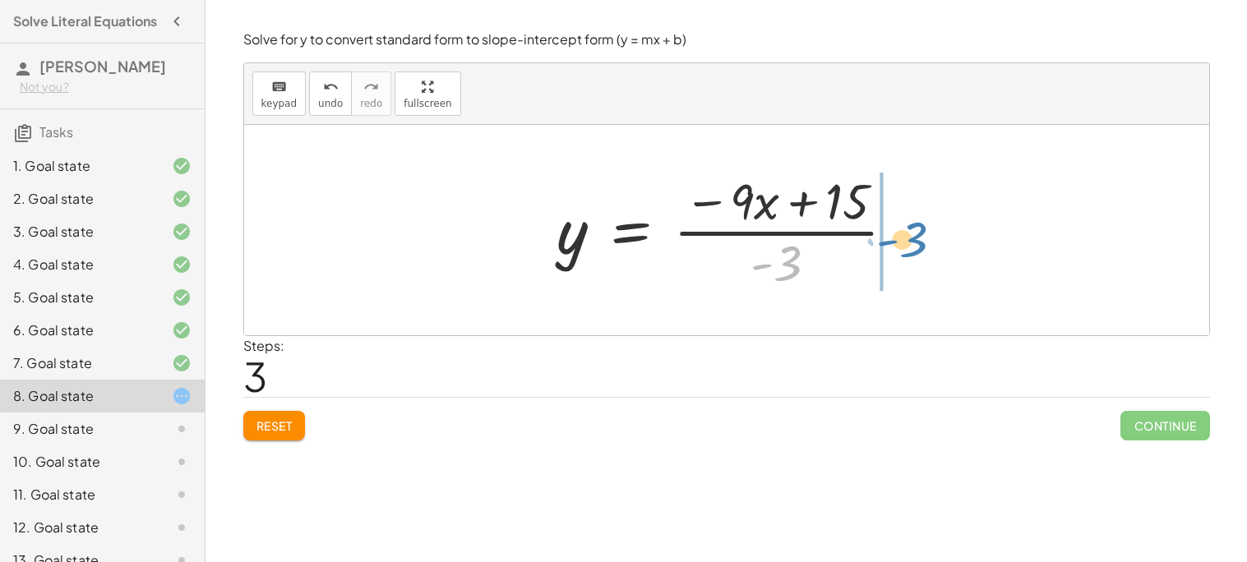
drag, startPoint x: 775, startPoint y: 250, endPoint x: 900, endPoint y: 205, distance: 132.9
click at [900, 205] on div at bounding box center [733, 230] width 368 height 127
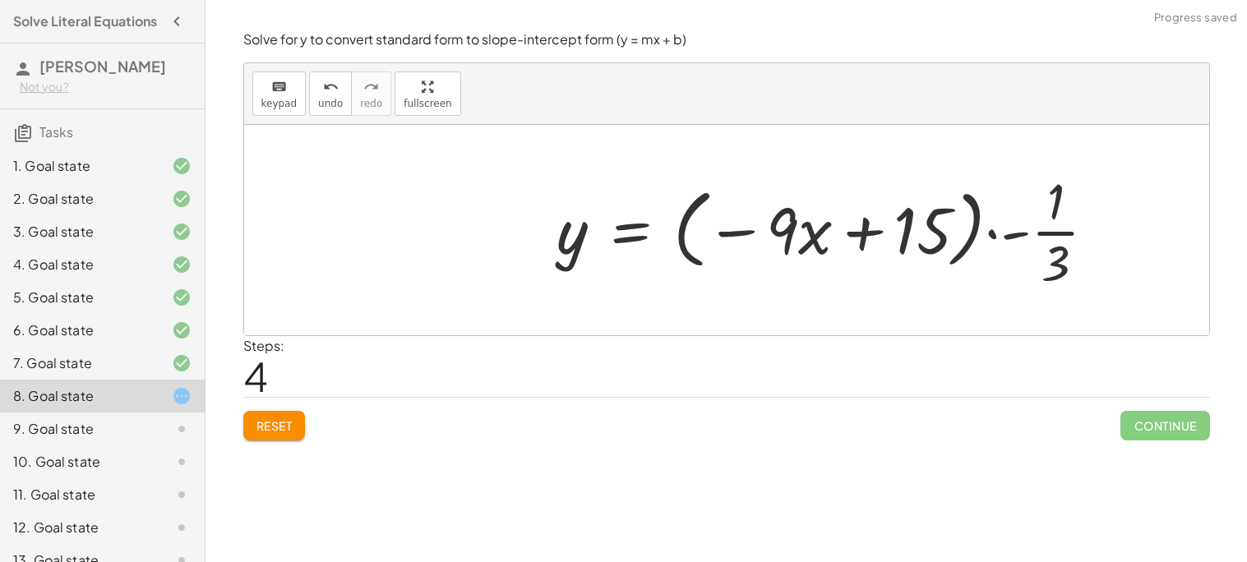
click at [258, 421] on span "Reset" at bounding box center [275, 425] width 36 height 15
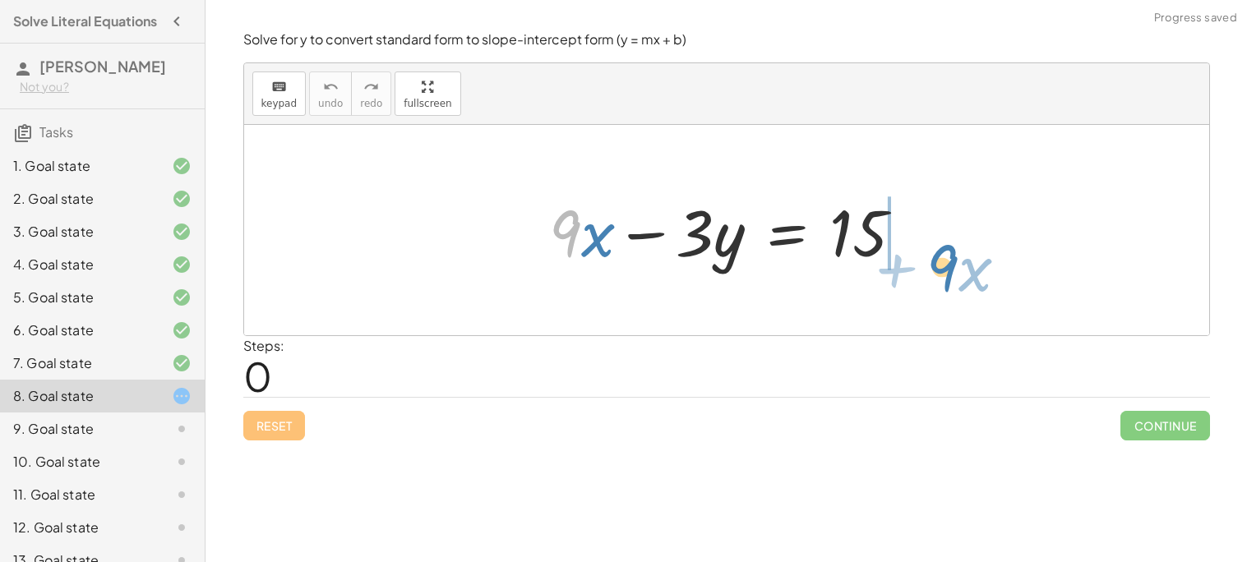
drag, startPoint x: 572, startPoint y: 219, endPoint x: 951, endPoint y: 244, distance: 379.9
click at [951, 244] on div "· 9 + · x + · 9 · x − · 3 · y = 15" at bounding box center [726, 230] width 965 height 210
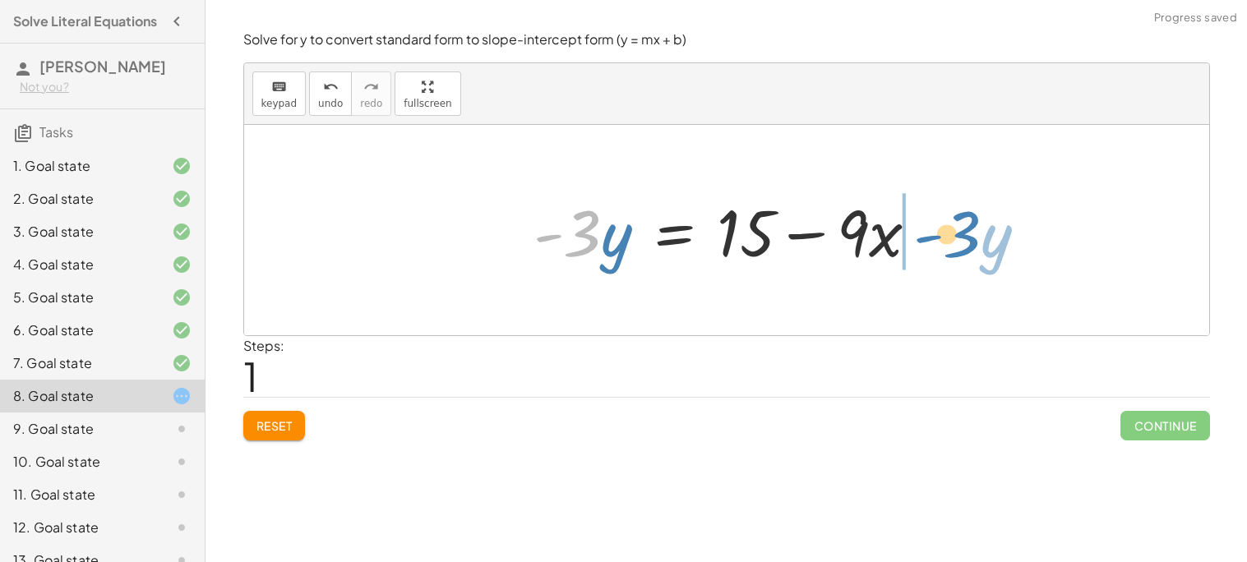
drag, startPoint x: 583, startPoint y: 235, endPoint x: 959, endPoint y: 233, distance: 376.6
click at [959, 233] on div "+ · 9 · x − · 3 · y = 15 · - 3 · y · 9 · x · 3 · y = 15 - + −" at bounding box center [726, 230] width 965 height 210
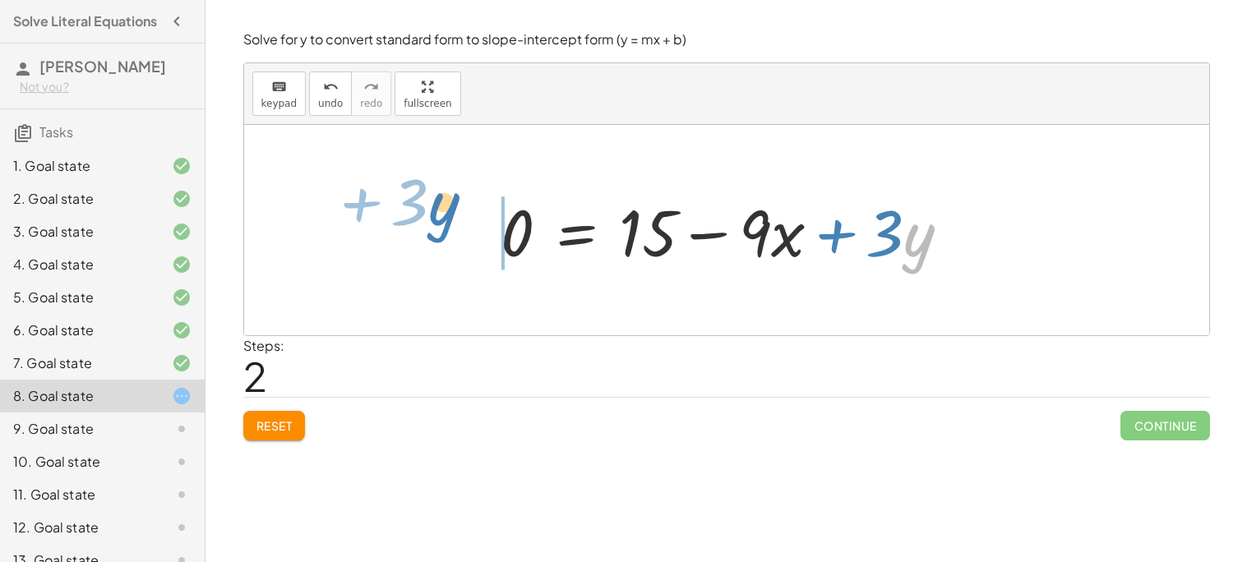
drag, startPoint x: 914, startPoint y: 234, endPoint x: 449, endPoint y: 212, distance: 465.9
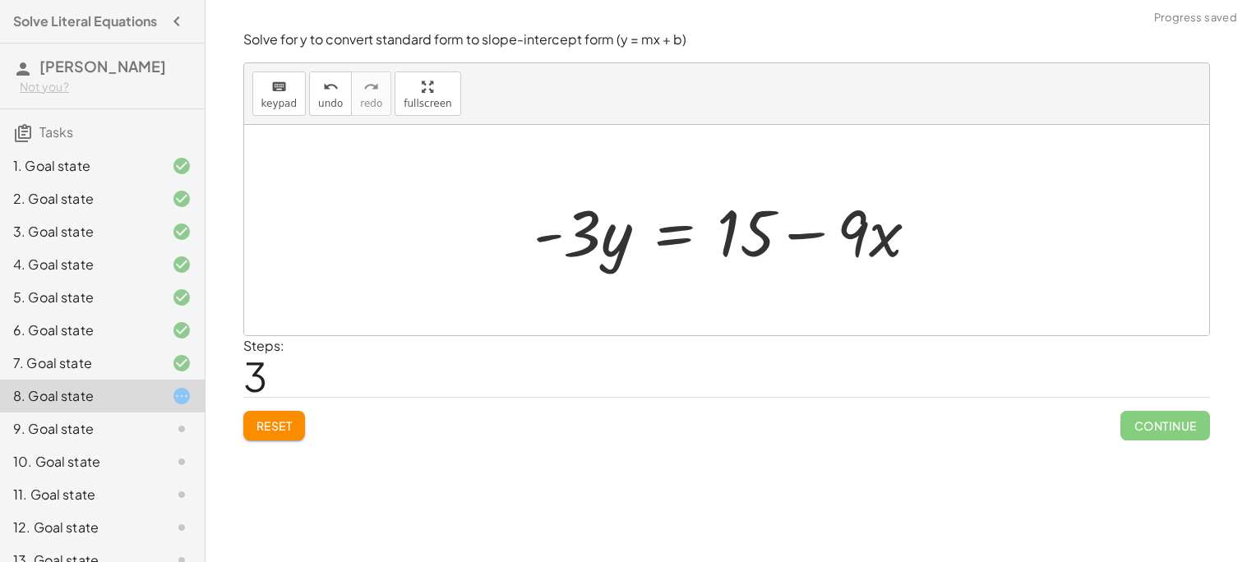
click at [561, 234] on div at bounding box center [732, 230] width 414 height 85
click at [782, 229] on div at bounding box center [732, 230] width 414 height 85
drag, startPoint x: 760, startPoint y: 228, endPoint x: 1037, endPoint y: 223, distance: 277.1
click at [1037, 223] on div "+ · 9 · x − · 3 · y = 15 · - 3 · y = + 15 − · 9 · x 0 = + 15 − · 9 · x + · 3 · …" at bounding box center [726, 230] width 965 height 210
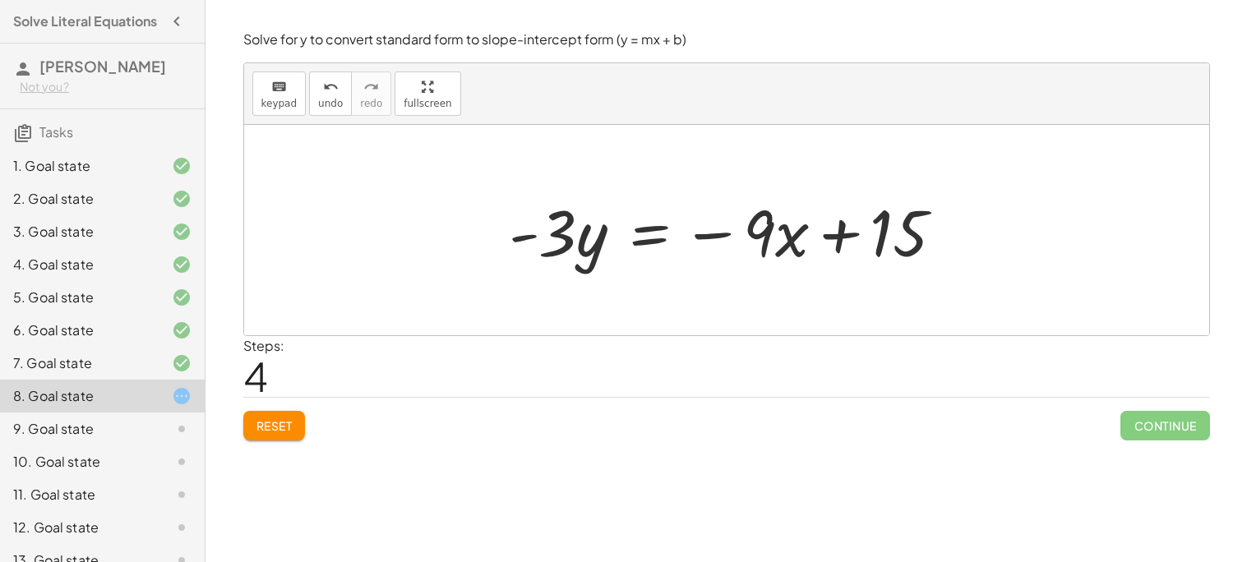
click at [544, 236] on div at bounding box center [733, 230] width 465 height 85
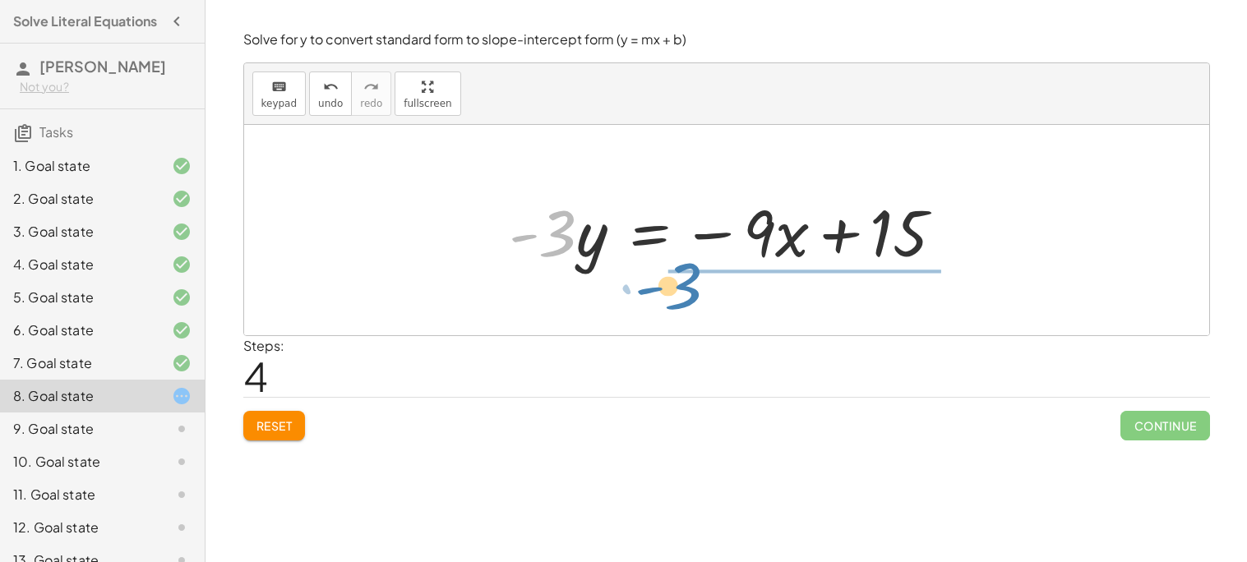
drag, startPoint x: 553, startPoint y: 238, endPoint x: 678, endPoint y: 291, distance: 136.4
click at [678, 291] on div "+ · 9 · x − · 3 · y = 15 · - 3 · y = + 15 − · 9 · x 0 = + 15 − · 9 · x + · 3 · …" at bounding box center [726, 230] width 965 height 210
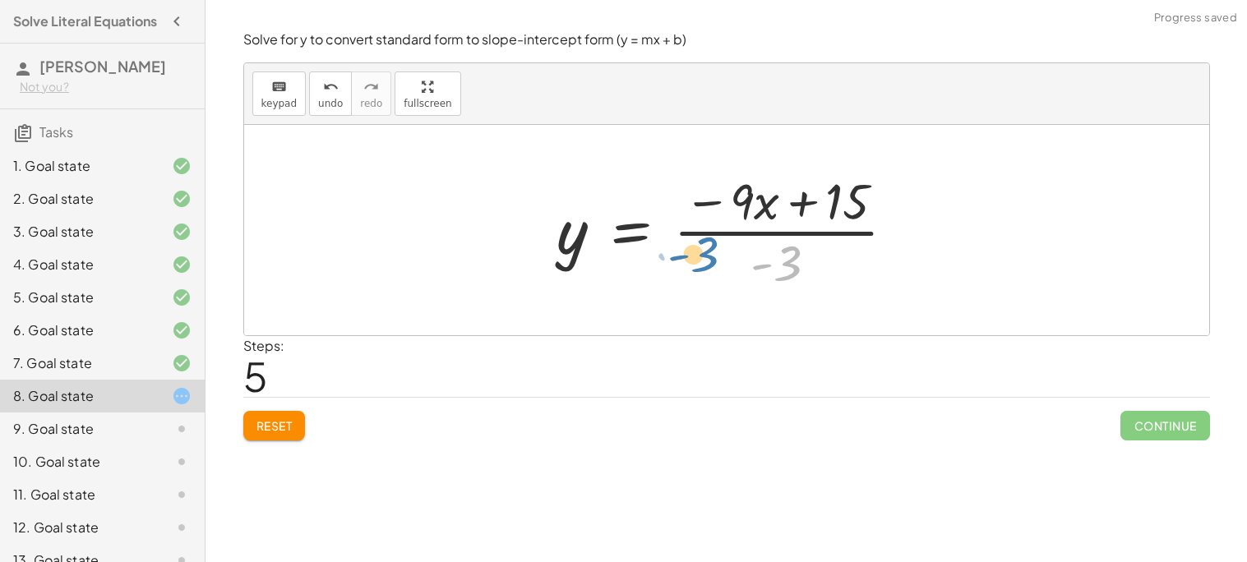
drag, startPoint x: 789, startPoint y: 254, endPoint x: 707, endPoint y: 243, distance: 83.0
click at [707, 243] on div at bounding box center [733, 230] width 368 height 127
drag, startPoint x: 752, startPoint y: 206, endPoint x: 734, endPoint y: 208, distance: 18.2
click at [734, 208] on div at bounding box center [733, 230] width 368 height 127
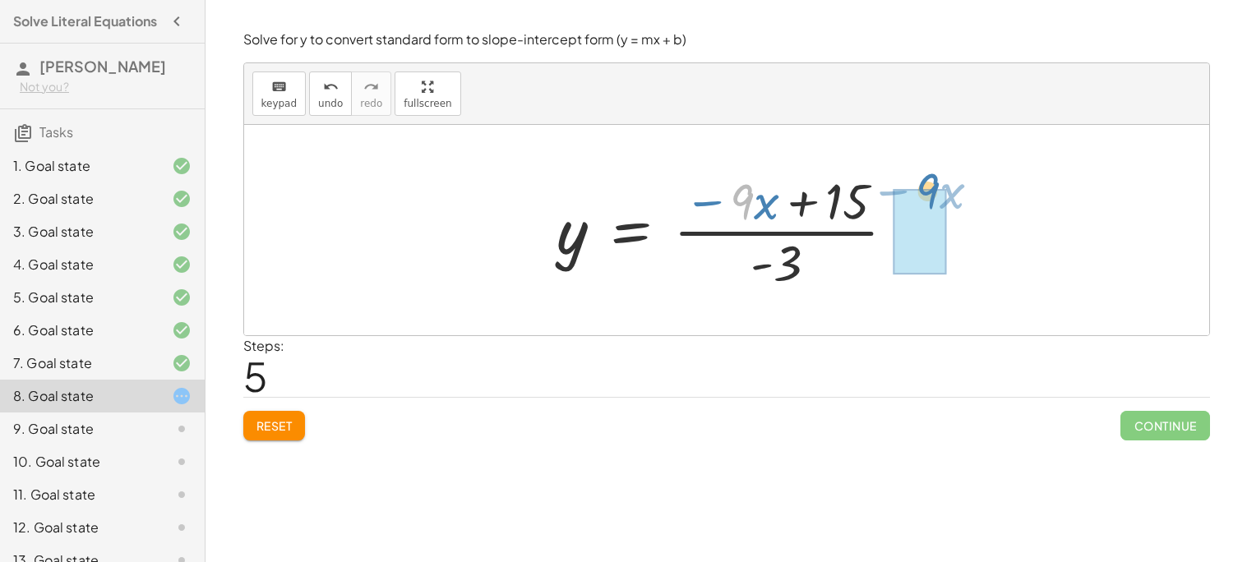
drag, startPoint x: 734, startPoint y: 200, endPoint x: 923, endPoint y: 190, distance: 188.5
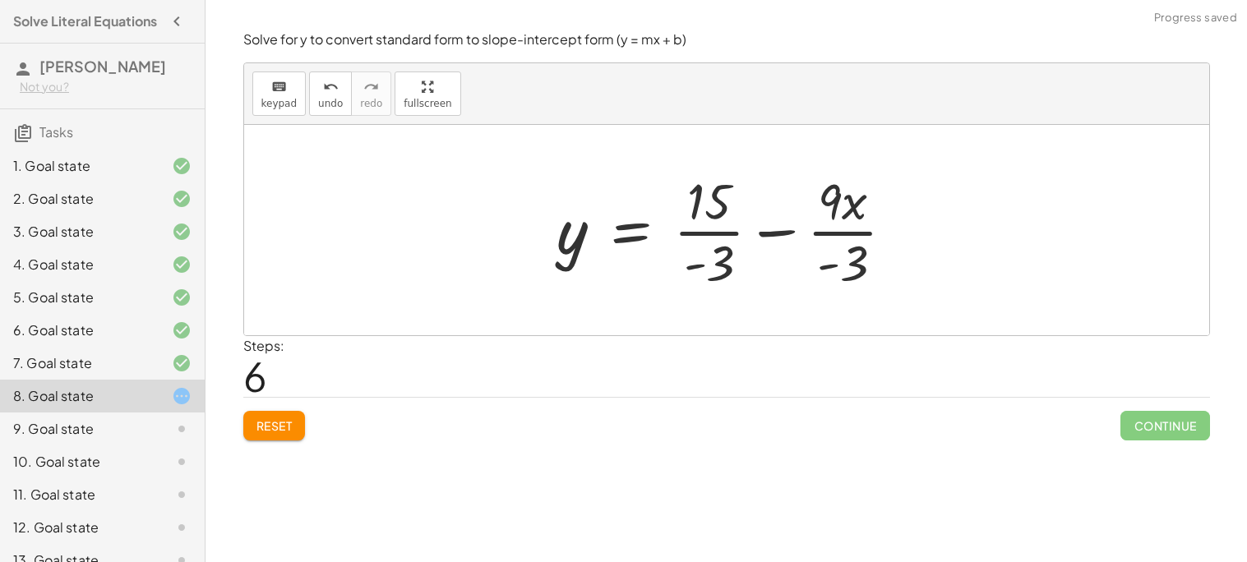
click at [705, 218] on div at bounding box center [733, 230] width 368 height 127
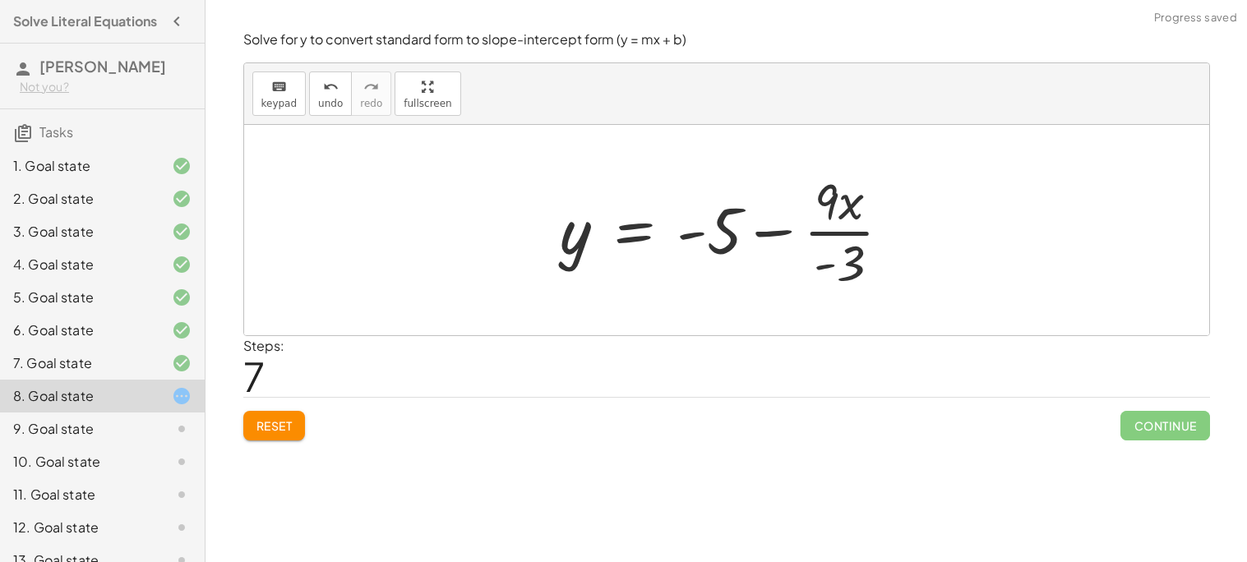
click at [828, 229] on div at bounding box center [733, 230] width 360 height 127
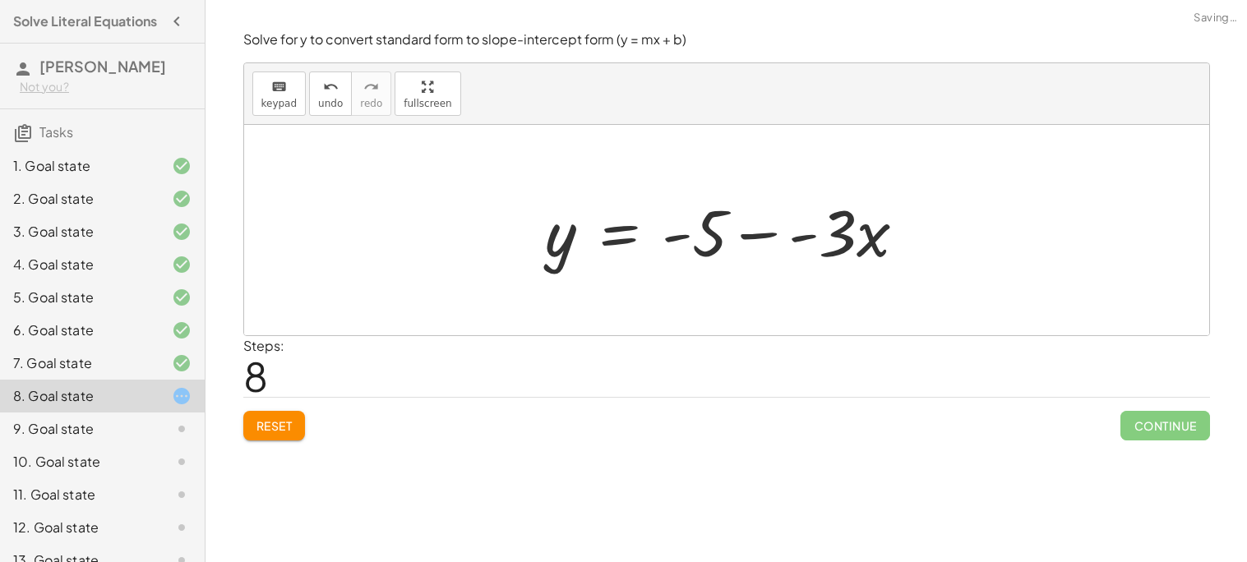
click at [835, 251] on div at bounding box center [733, 230] width 390 height 85
click at [790, 233] on div at bounding box center [733, 230] width 390 height 85
click at [782, 232] on div at bounding box center [733, 230] width 390 height 85
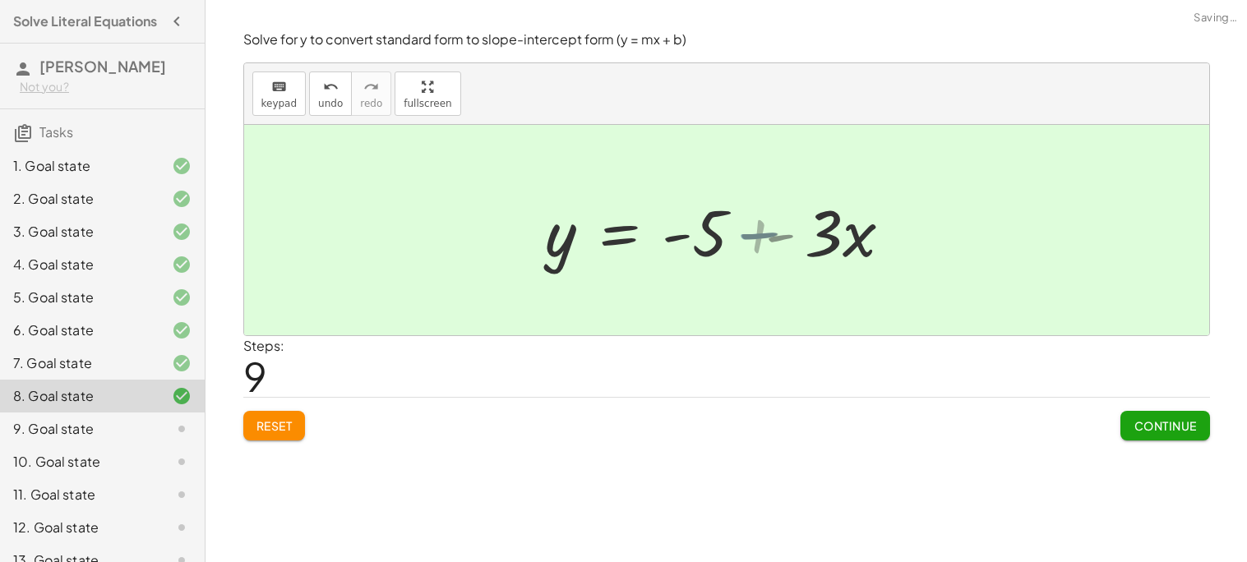
click at [794, 237] on div at bounding box center [717, 230] width 359 height 85
click at [1206, 424] on button "Continue" at bounding box center [1165, 426] width 89 height 30
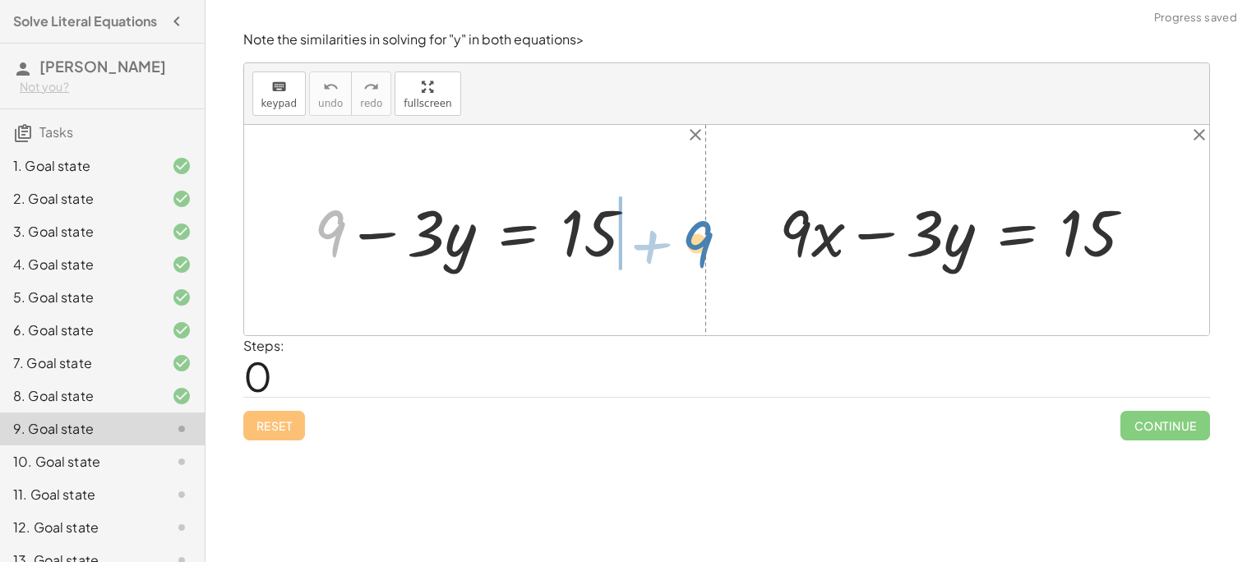
drag, startPoint x: 338, startPoint y: 234, endPoint x: 697, endPoint y: 243, distance: 359.4
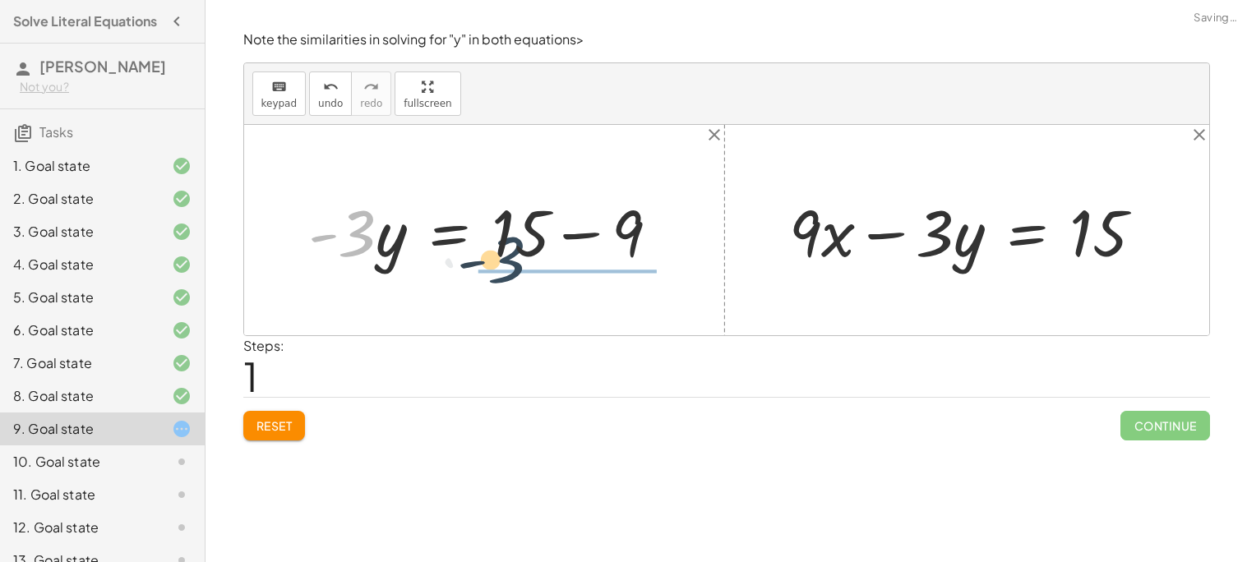
drag, startPoint x: 362, startPoint y: 226, endPoint x: 531, endPoint y: 258, distance: 172.4
click at [531, 258] on div at bounding box center [490, 230] width 381 height 85
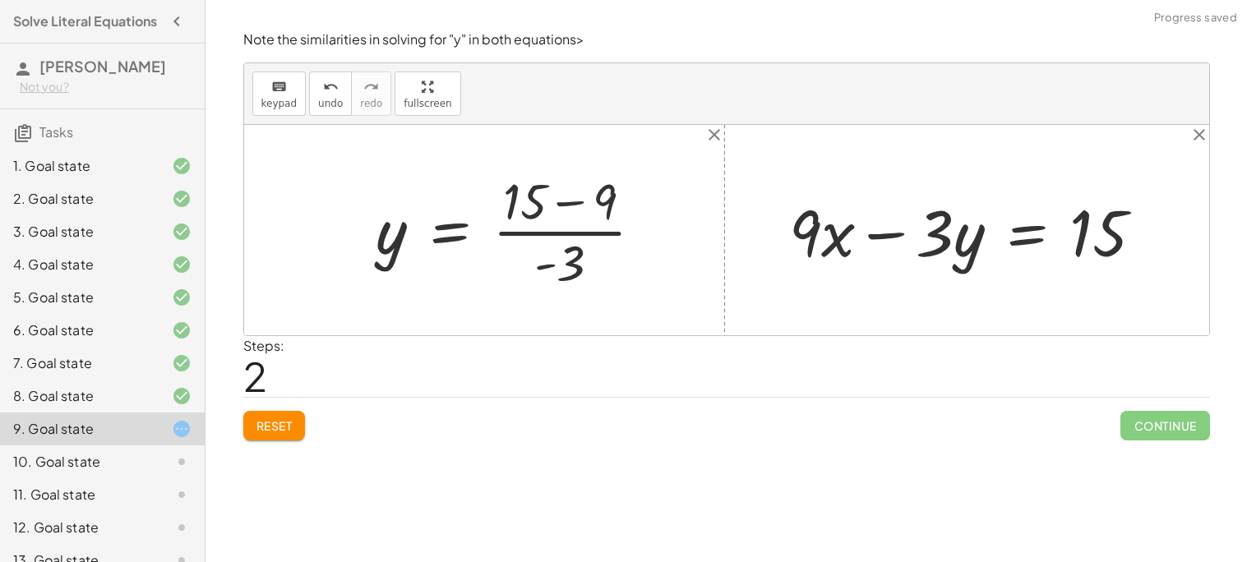
click at [577, 201] on div at bounding box center [516, 230] width 297 height 127
click at [531, 230] on div at bounding box center [485, 230] width 234 height 127
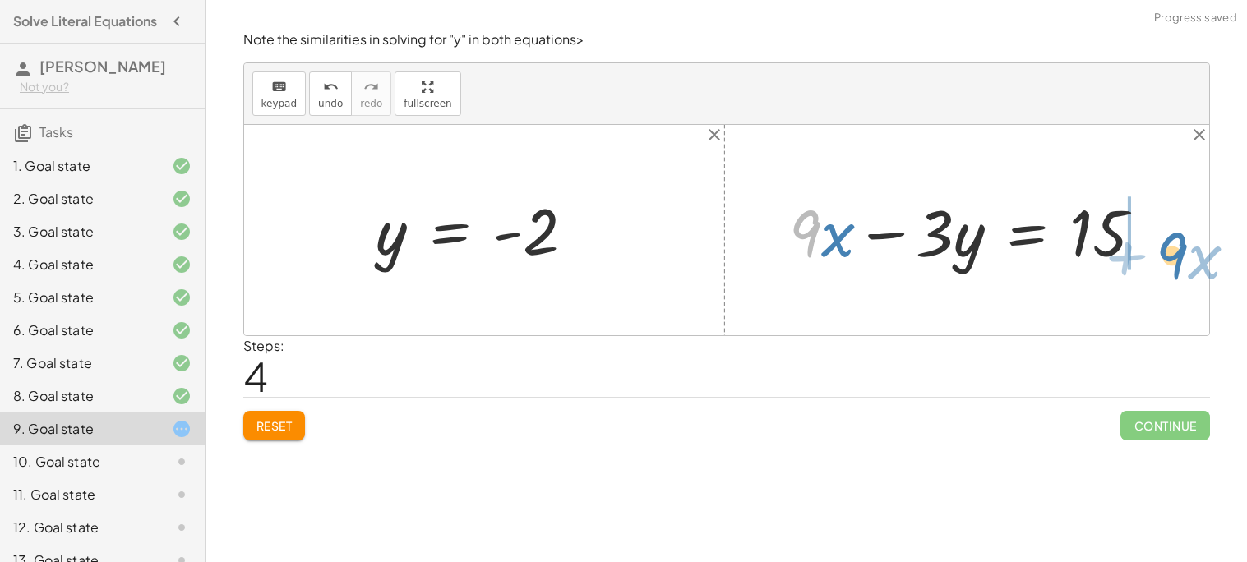
drag, startPoint x: 810, startPoint y: 224, endPoint x: 1178, endPoint y: 240, distance: 368.7
click at [1178, 240] on div "+ 9 − · 3 · y = 15 · - 3 · y = + 15 − 9 y = · ( + 15 − 9 ) · - 3 y = · 6 · - 3 …" at bounding box center [726, 230] width 965 height 210
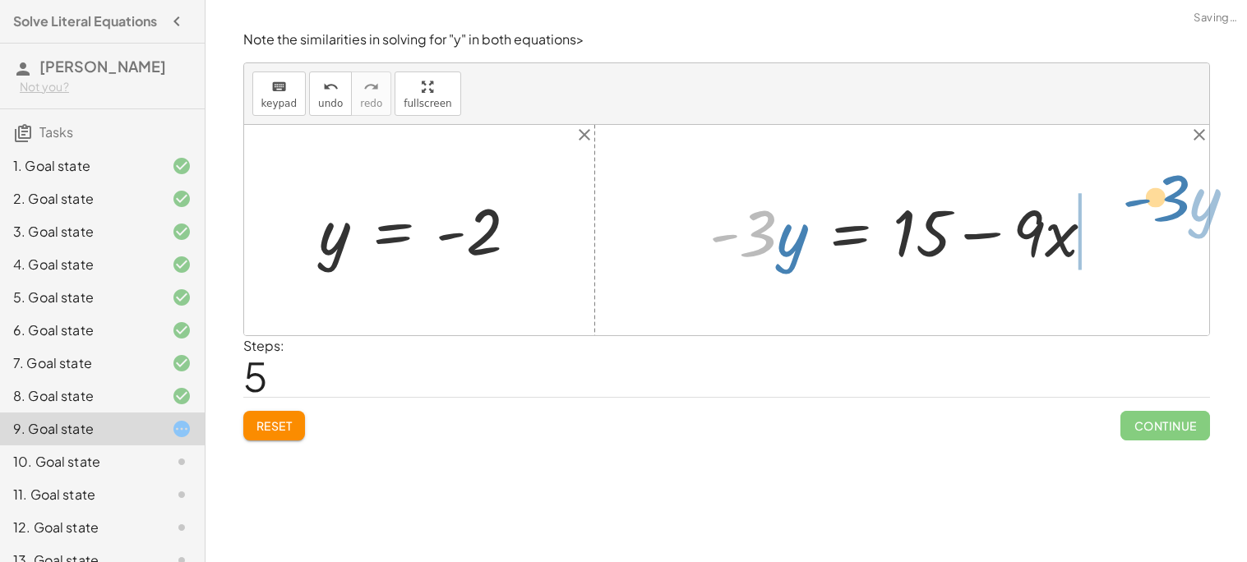
drag, startPoint x: 756, startPoint y: 232, endPoint x: 1163, endPoint y: 207, distance: 407.7
click at [1163, 207] on div "+ 9 − · 3 · y = 15 · - 3 · y = + 15 − 9 y = · ( + 15 − 9 ) · - 3 y = · 6 · - 3 …" at bounding box center [726, 230] width 965 height 210
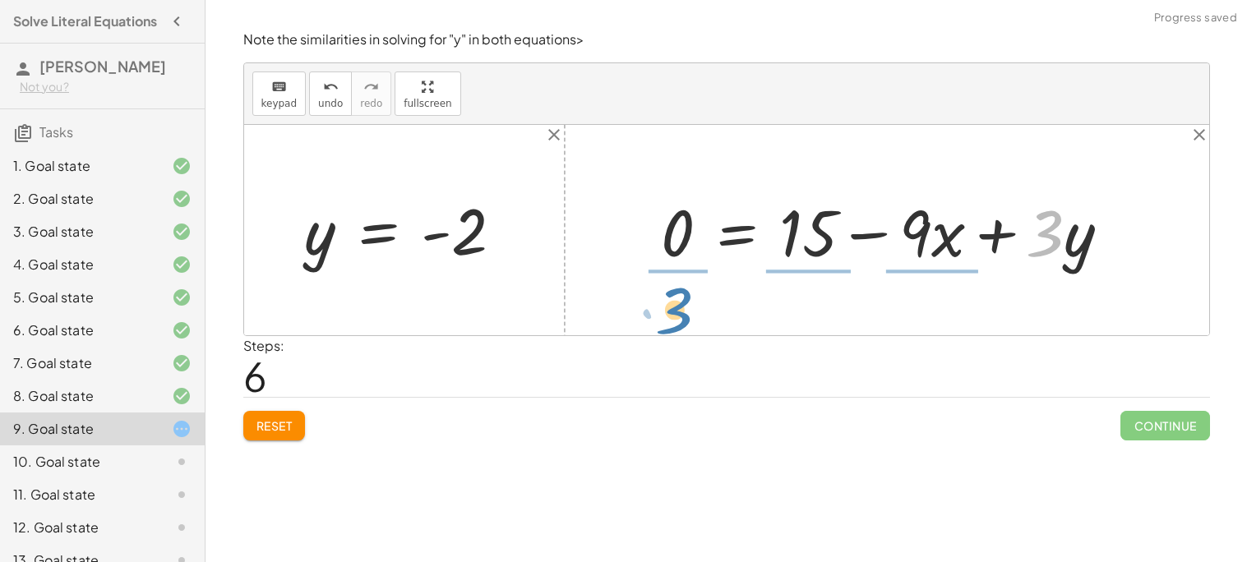
drag, startPoint x: 1057, startPoint y: 218, endPoint x: 674, endPoint y: 278, distance: 387.0
click at [674, 278] on div "+ 9 − · 3 · y = 15 · - 3 · y = + 15 − 9 y = · ( + 15 − 9 ) · - 3 y = · 6 · - 3 …" at bounding box center [726, 230] width 965 height 210
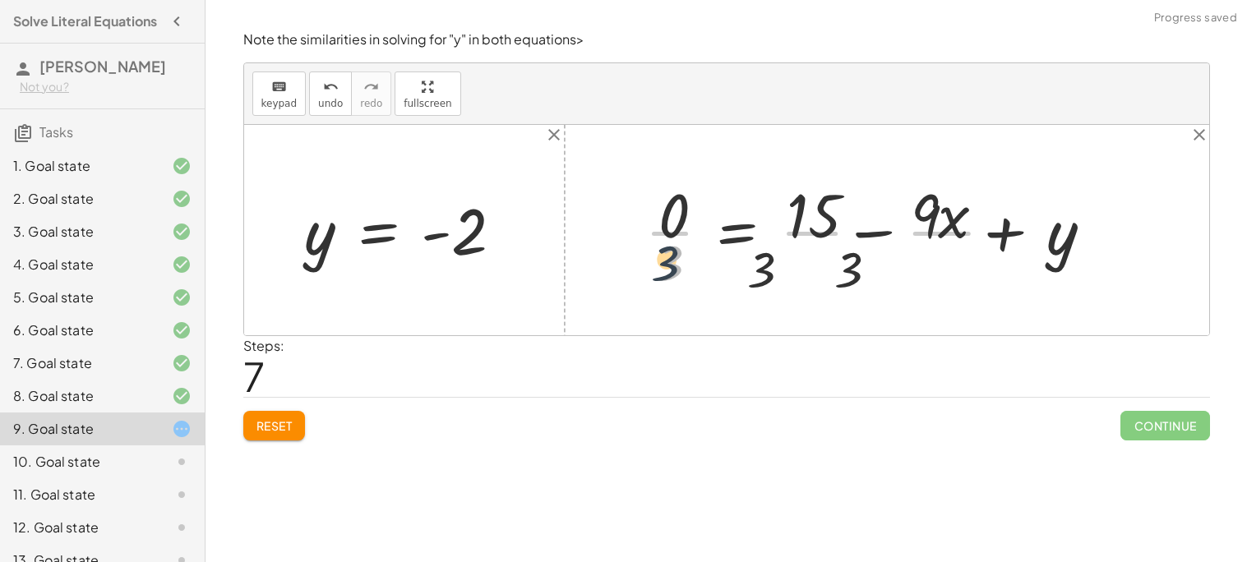
drag, startPoint x: 674, startPoint y: 278, endPoint x: 668, endPoint y: 268, distance: 11.4
click at [668, 268] on div at bounding box center [871, 230] width 469 height 127
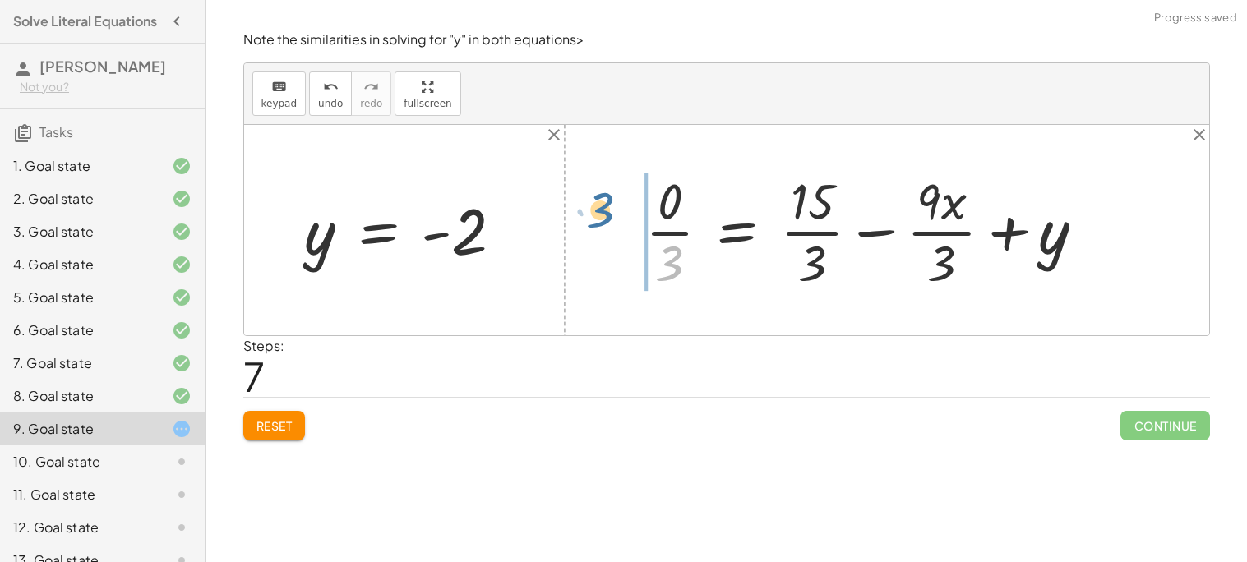
drag, startPoint x: 670, startPoint y: 266, endPoint x: 602, endPoint y: 214, distance: 85.7
click at [279, 423] on span "Reset" at bounding box center [275, 425] width 36 height 15
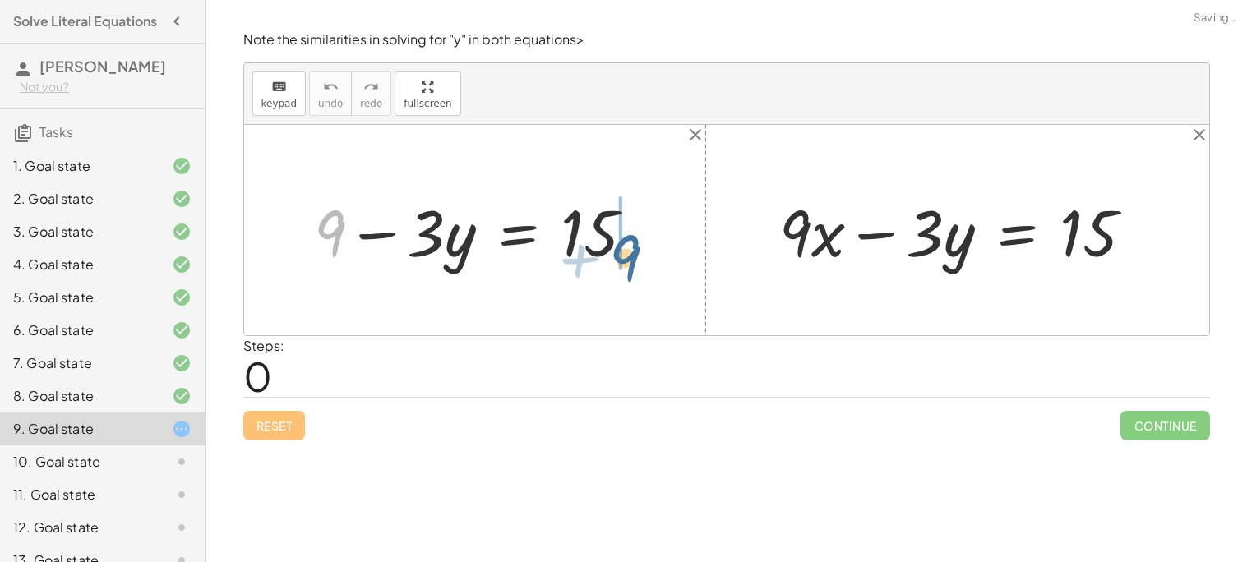
drag, startPoint x: 316, startPoint y: 229, endPoint x: 620, endPoint y: 251, distance: 305.0
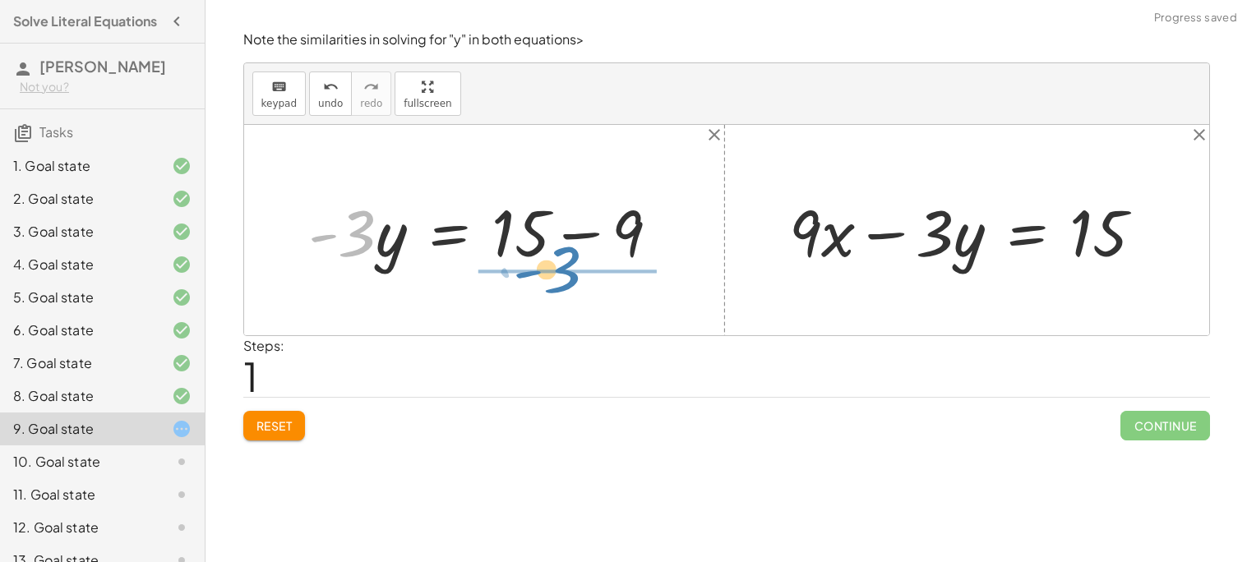
drag, startPoint x: 390, startPoint y: 233, endPoint x: 595, endPoint y: 272, distance: 209.3
click at [595, 272] on div at bounding box center [490, 230] width 381 height 85
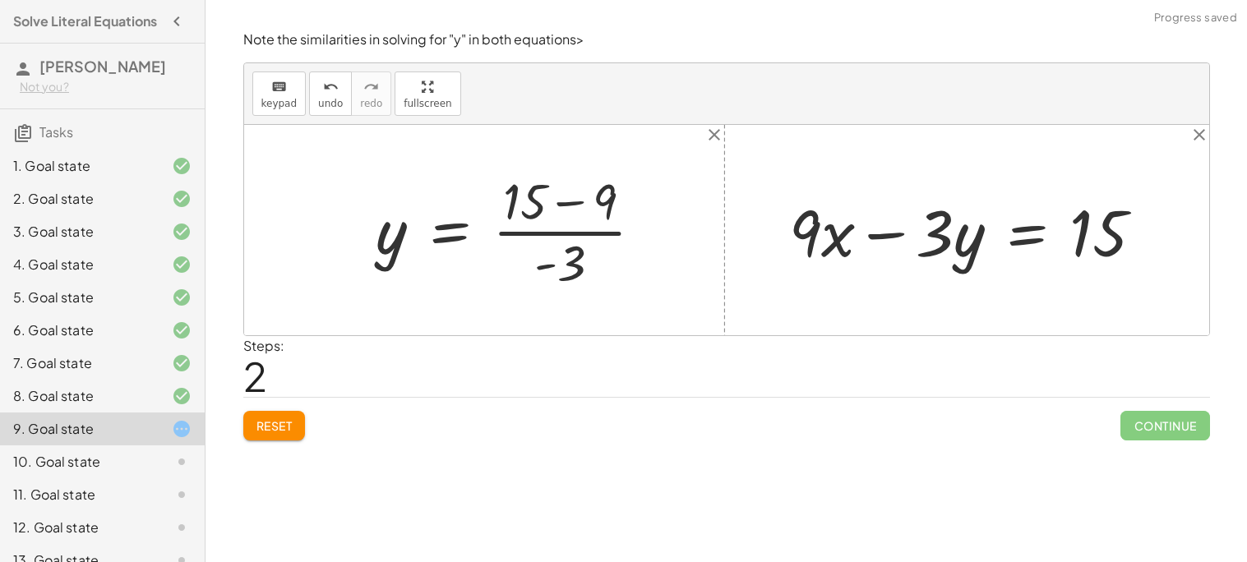
click at [565, 195] on div at bounding box center [516, 230] width 297 height 127
click at [561, 207] on div at bounding box center [485, 230] width 234 height 127
click at [553, 230] on div at bounding box center [485, 230] width 234 height 127
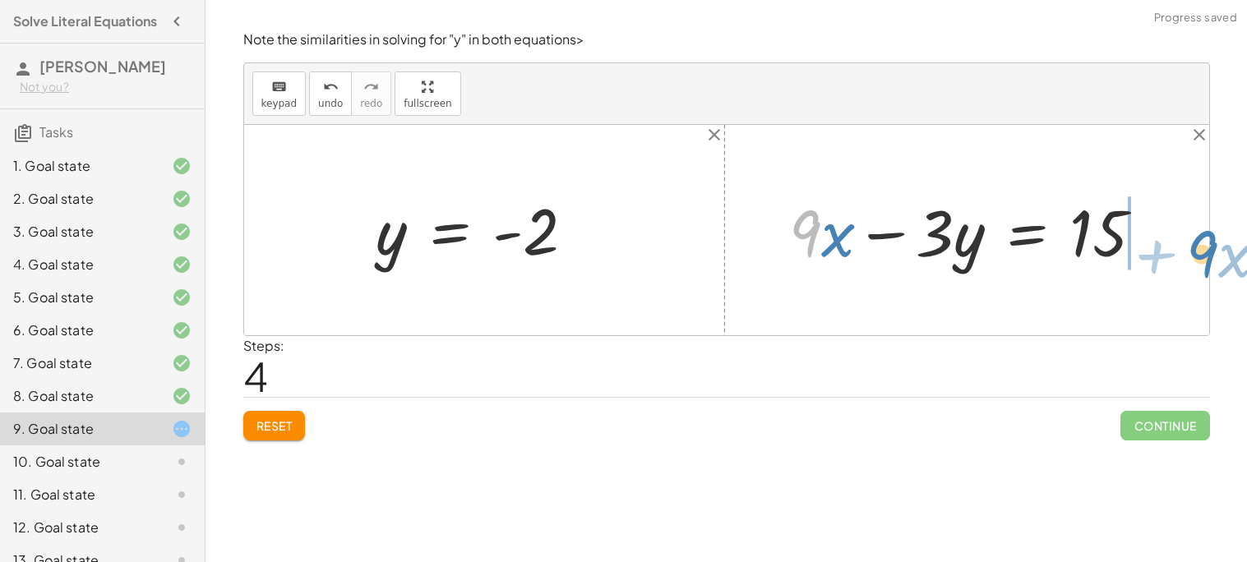
drag, startPoint x: 812, startPoint y: 223, endPoint x: 1209, endPoint y: 242, distance: 397.6
click at [1209, 242] on div "keyboard keypad undo undo redo redo fullscreen + 9 − · 3 · y = 15 · - 3 · y = +…" at bounding box center [726, 199] width 967 height 274
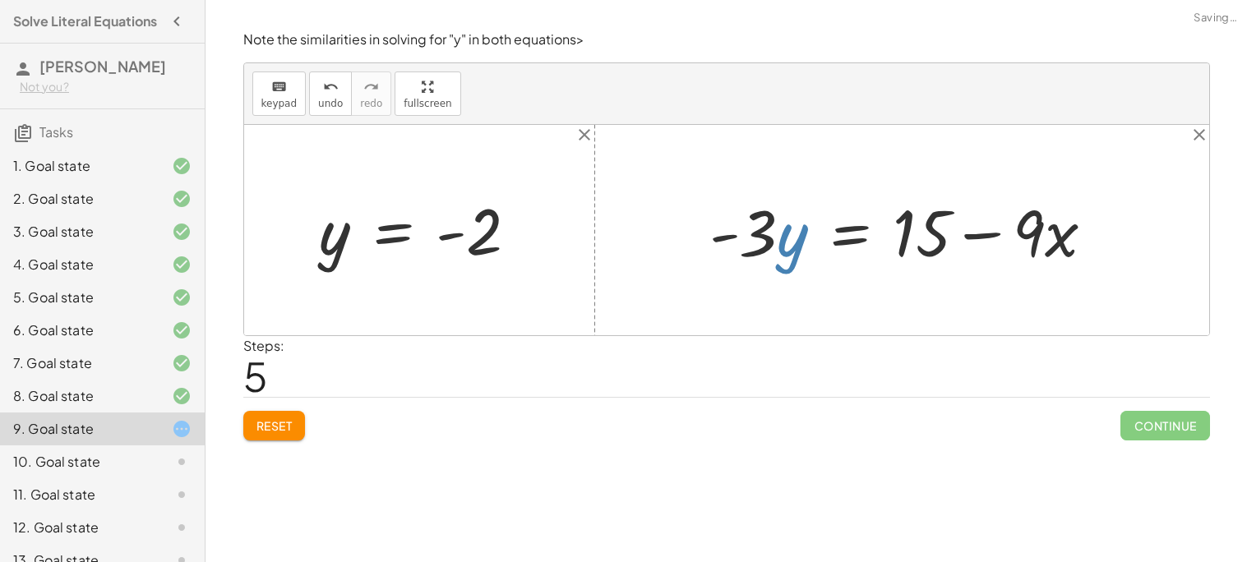
click at [781, 247] on div at bounding box center [908, 230] width 414 height 85
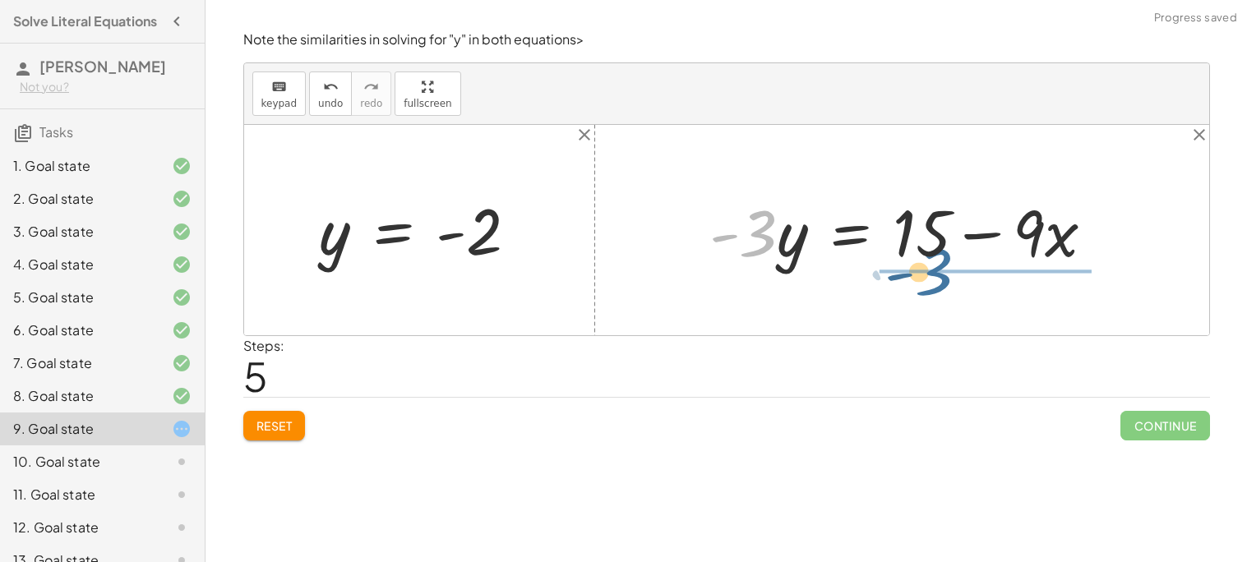
drag, startPoint x: 760, startPoint y: 243, endPoint x: 937, endPoint y: 282, distance: 181.7
click at [937, 282] on div "+ 9 − · 3 · y = 15 · - 3 · y = + 15 − 9 y = · ( + 15 − 9 ) · - 3 y = · 6 · - 3 …" at bounding box center [726, 230] width 965 height 210
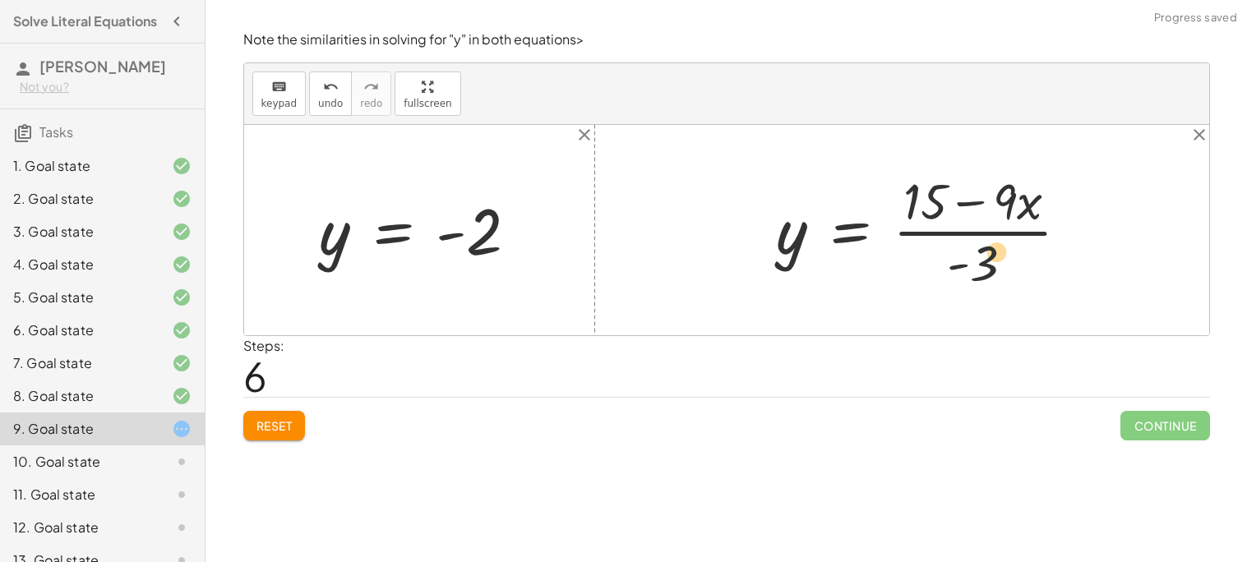
drag, startPoint x: 989, startPoint y: 261, endPoint x: 1010, endPoint y: 249, distance: 23.6
click at [1010, 249] on div at bounding box center [929, 230] width 321 height 127
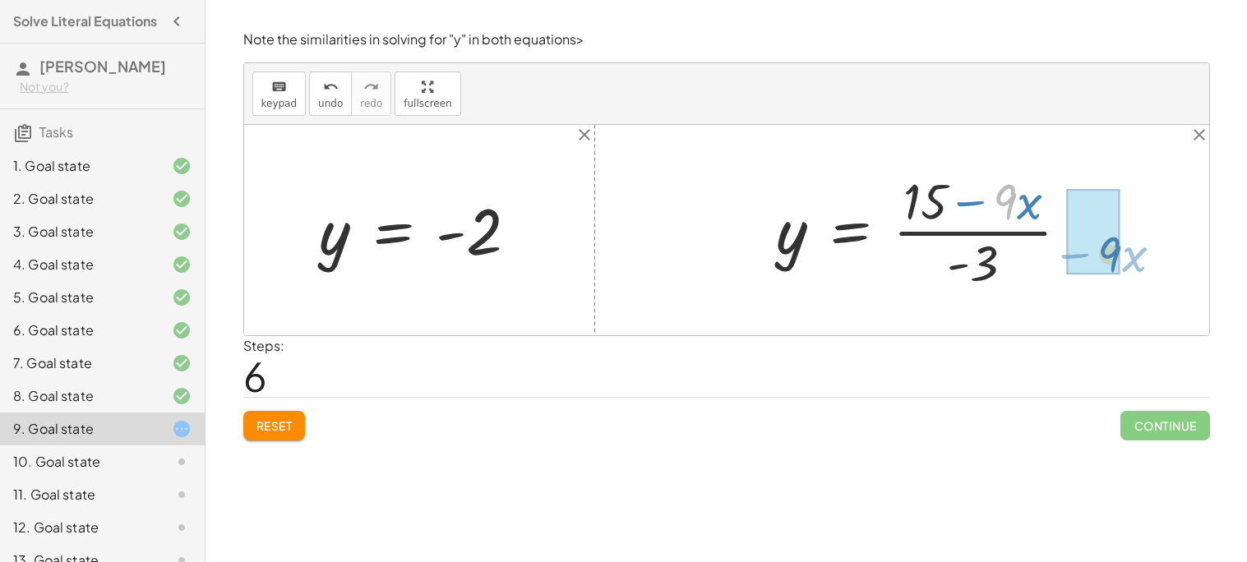
drag, startPoint x: 1006, startPoint y: 206, endPoint x: 1110, endPoint y: 258, distance: 116.9
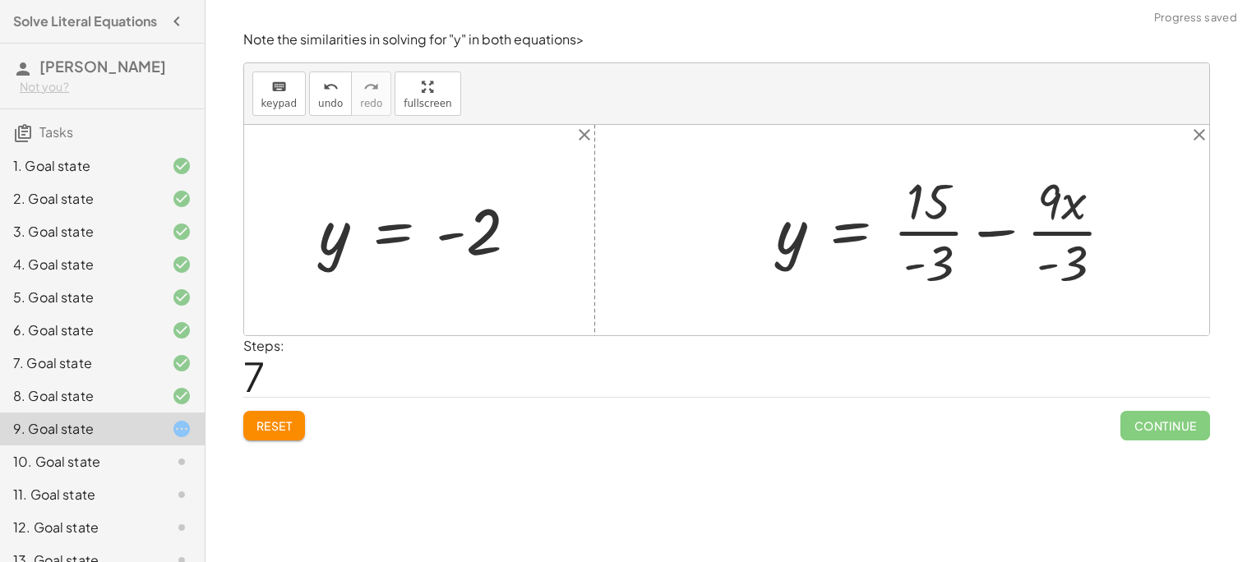
click at [949, 232] on div at bounding box center [953, 230] width 368 height 127
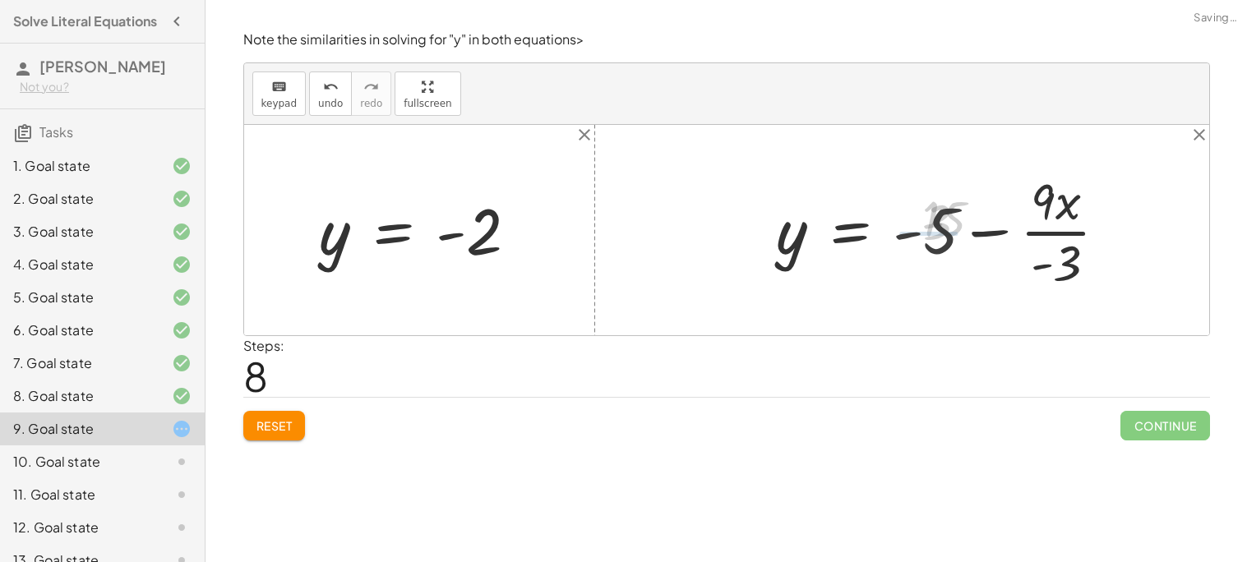
click at [1045, 236] on div at bounding box center [949, 230] width 360 height 127
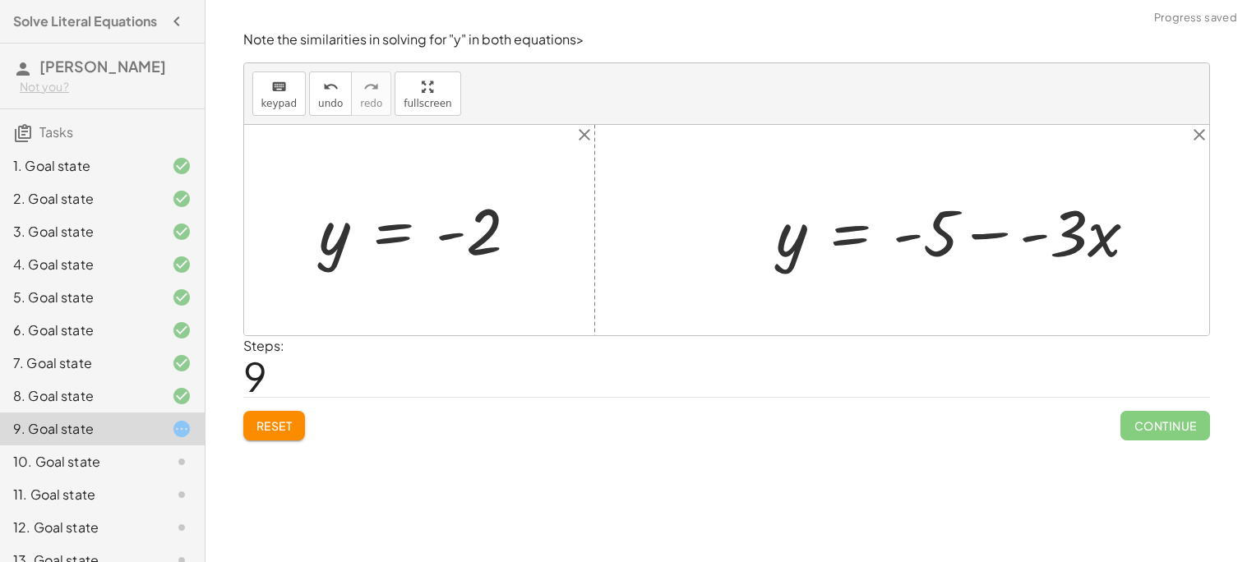
click at [1003, 245] on div at bounding box center [964, 230] width 390 height 85
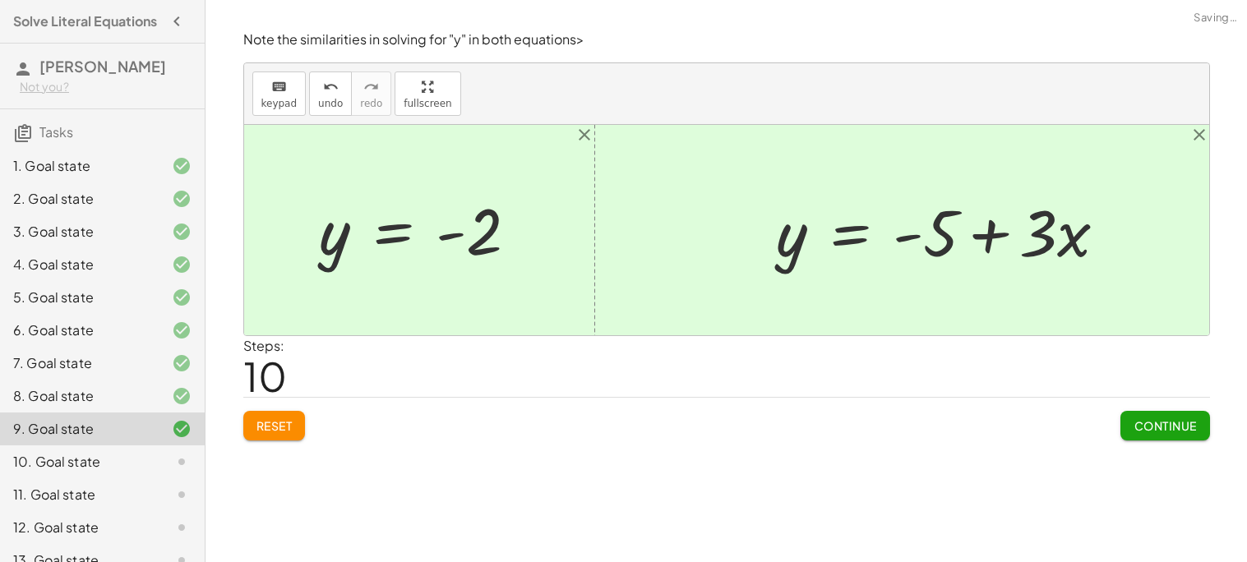
click at [1141, 415] on button "Continue" at bounding box center [1165, 426] width 89 height 30
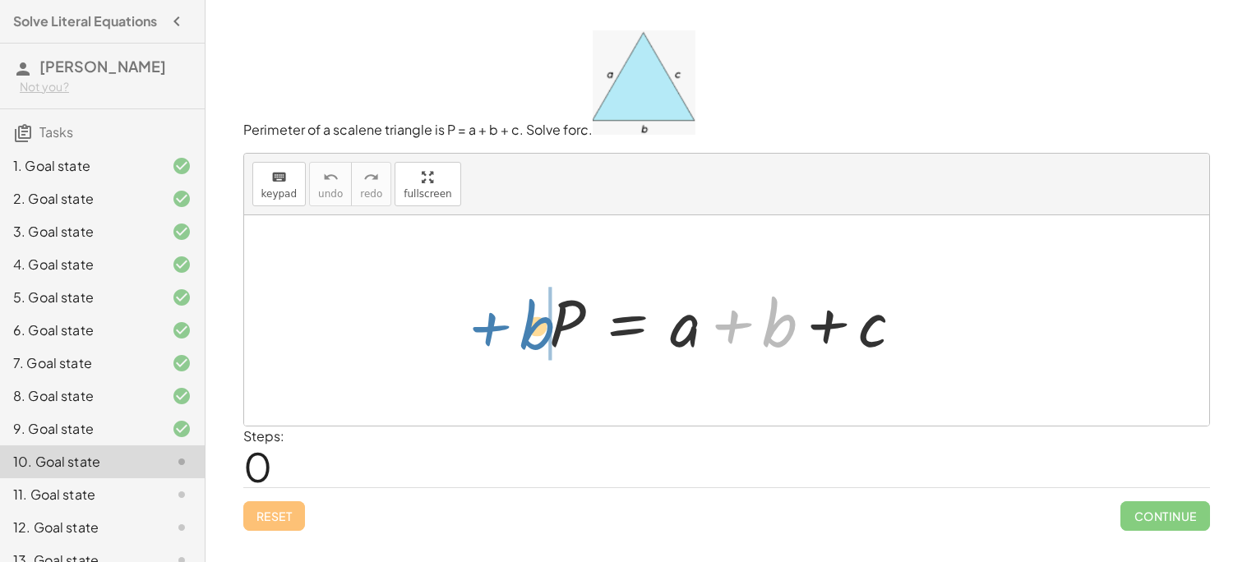
drag, startPoint x: 791, startPoint y: 319, endPoint x: 539, endPoint y: 316, distance: 251.6
click at [539, 316] on div "+ b P = + a + b + c" at bounding box center [727, 321] width 405 height 93
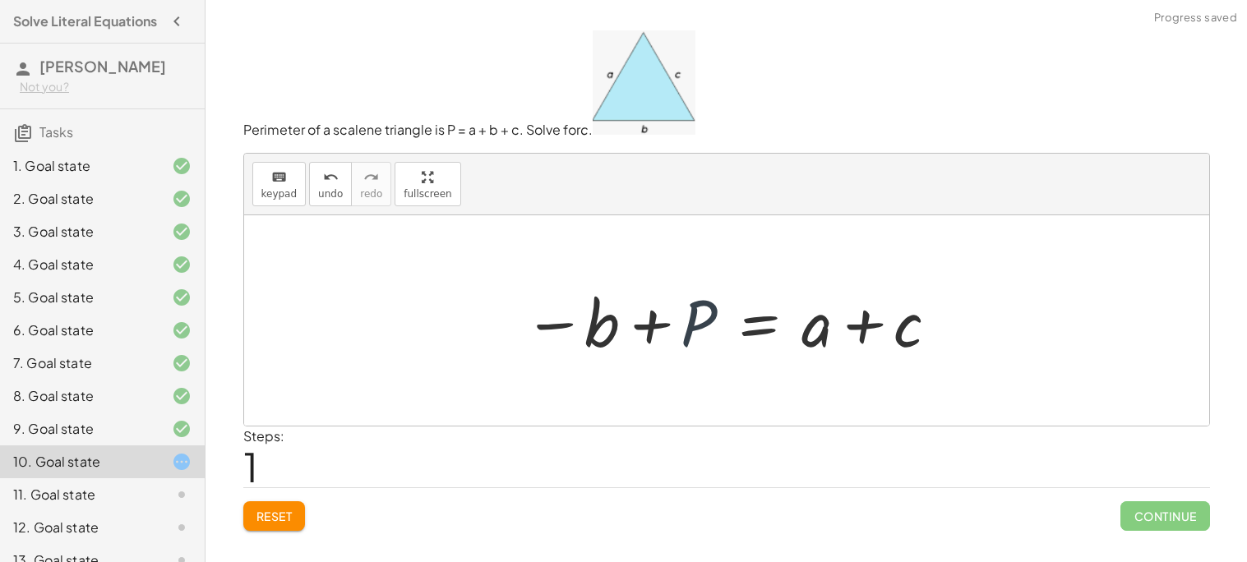
click at [685, 324] on div at bounding box center [733, 321] width 434 height 85
drag, startPoint x: 844, startPoint y: 317, endPoint x: 894, endPoint y: 320, distance: 50.3
click at [894, 320] on div at bounding box center [733, 321] width 434 height 85
drag, startPoint x: 821, startPoint y: 339, endPoint x: 446, endPoint y: 347, distance: 374.2
click at [446, 347] on div "P = + a + b + c + a P = + a b + c − +" at bounding box center [726, 320] width 965 height 210
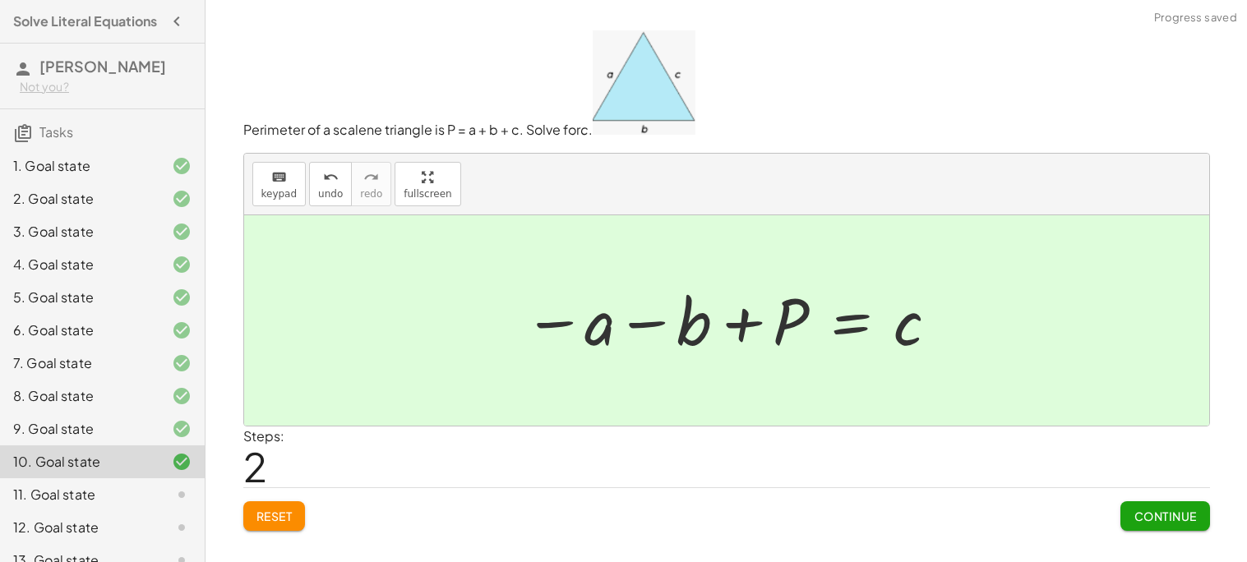
click at [1205, 517] on button "Continue" at bounding box center [1165, 517] width 89 height 30
